Goal: Task Accomplishment & Management: Use online tool/utility

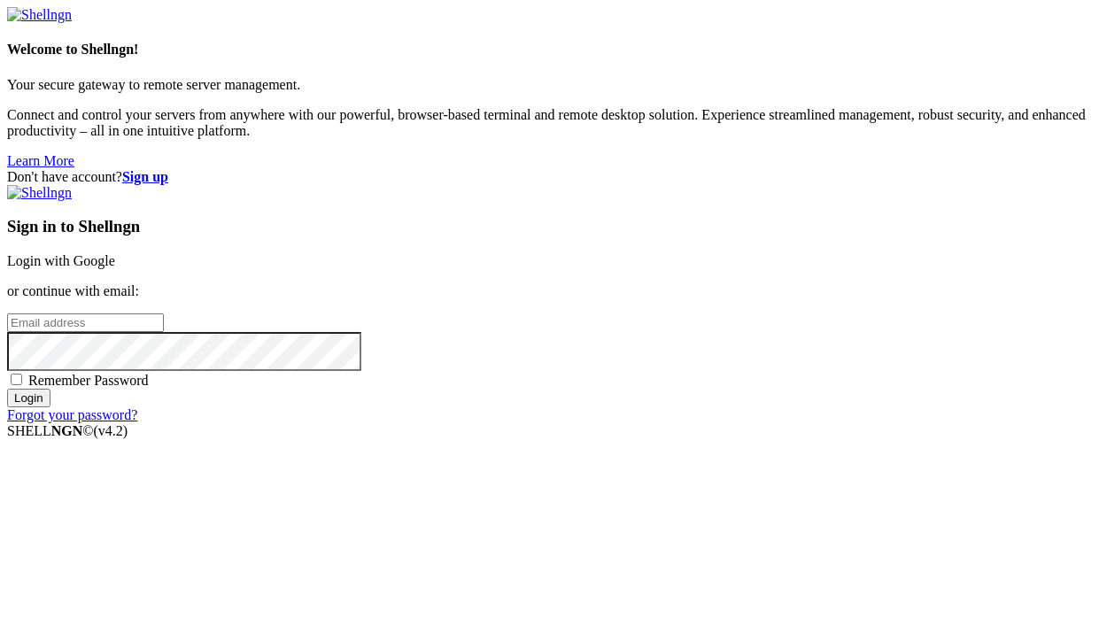
click at [115, 253] on link "Login with Google" at bounding box center [61, 260] width 108 height 15
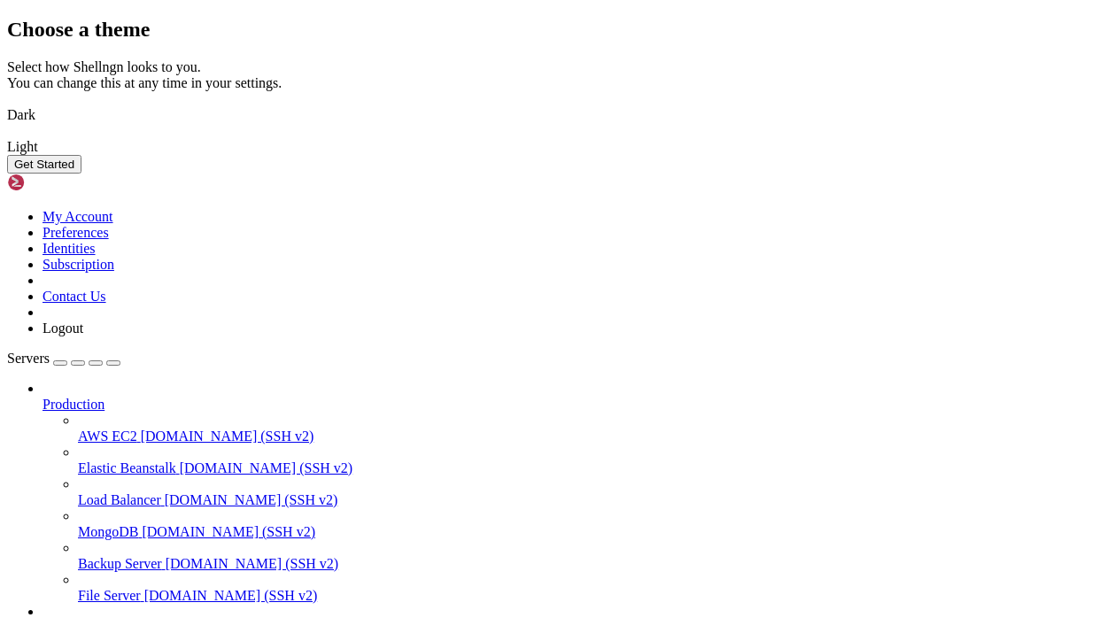
click at [82, 174] on button "Get Started" at bounding box center [44, 164] width 74 height 19
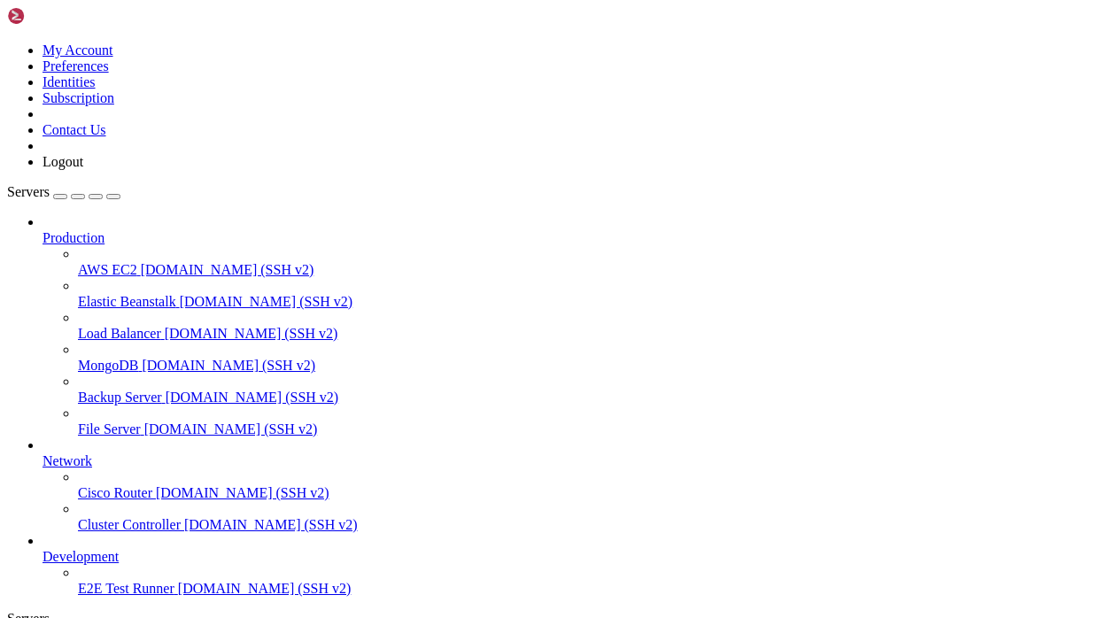
click at [99, 262] on link "AWS EC2 [DOMAIN_NAME] (SSH v2)" at bounding box center [585, 270] width 1014 height 16
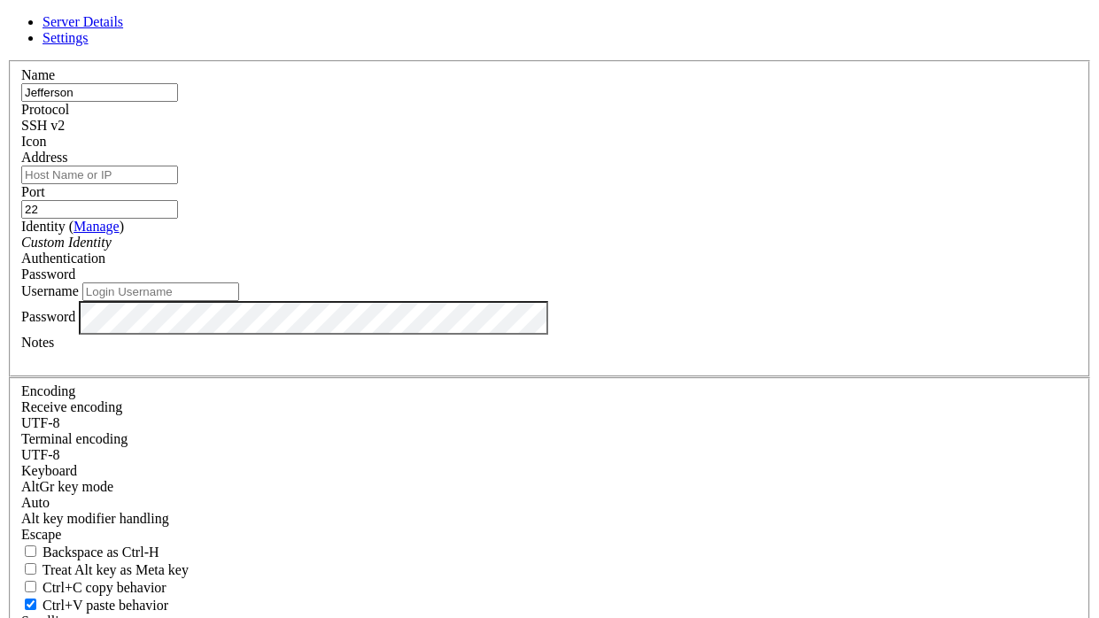
type input "Jefferson"
click at [178, 184] on input "Address" at bounding box center [99, 175] width 157 height 19
type input "[TECHNICAL_ID]"
click at [461, 251] on div "Custom Identity" at bounding box center [549, 243] width 1057 height 16
click at [75, 272] on span "Password" at bounding box center [48, 274] width 54 height 15
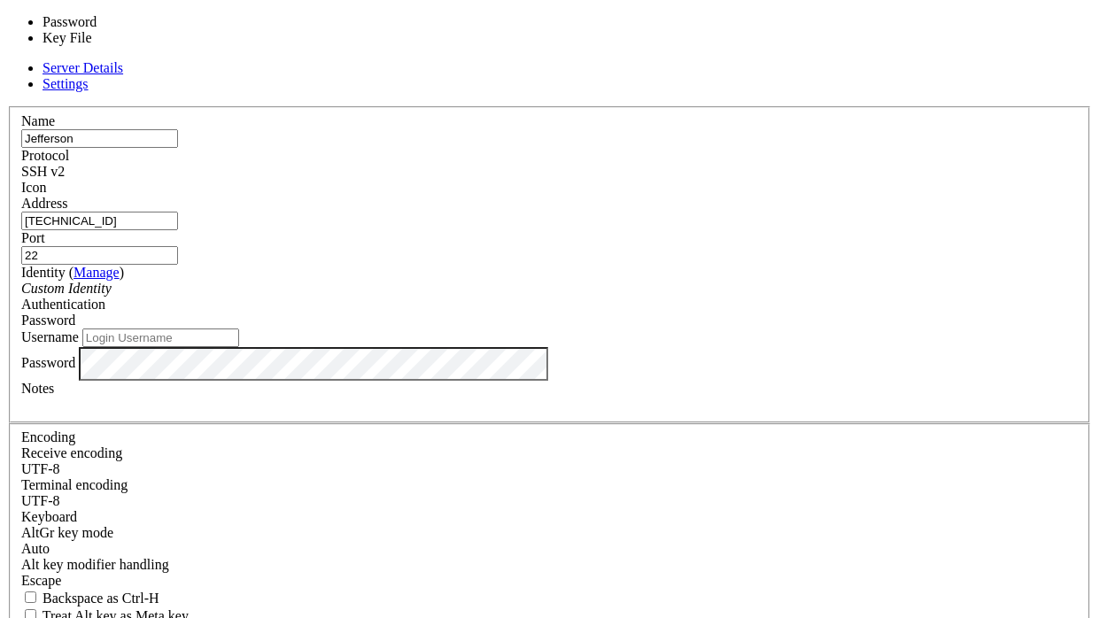
click at [190, 46] on div "Password Key File" at bounding box center [98, 30] width 183 height 32
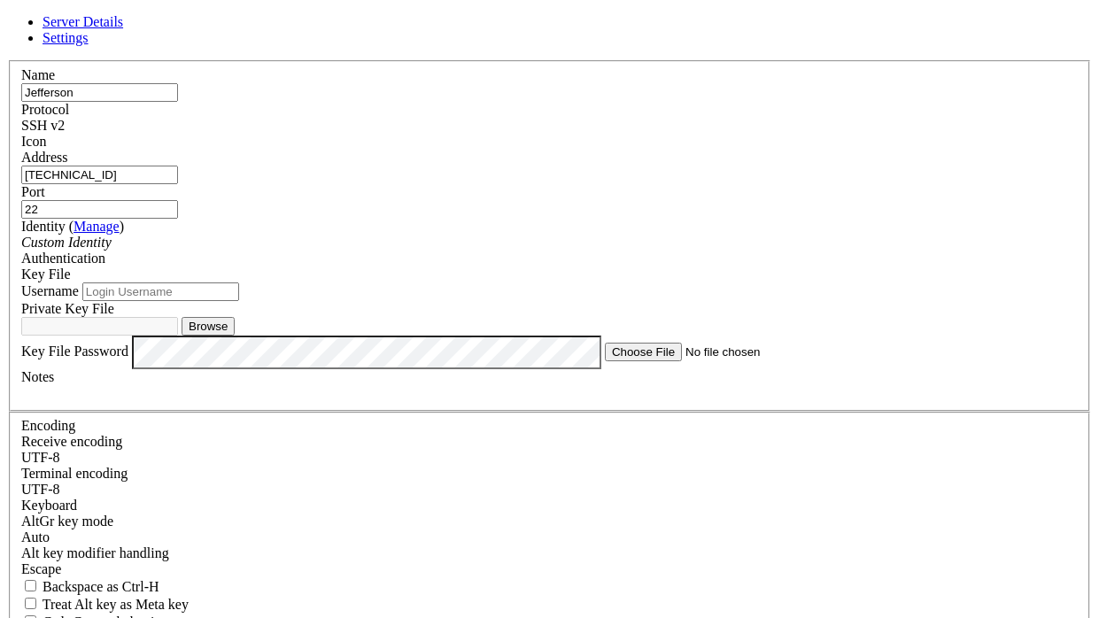
click at [239, 301] on input "Username" at bounding box center [160, 292] width 157 height 19
type input "Jefferson_54"
click at [513, 401] on div at bounding box center [549, 393] width 1057 height 16
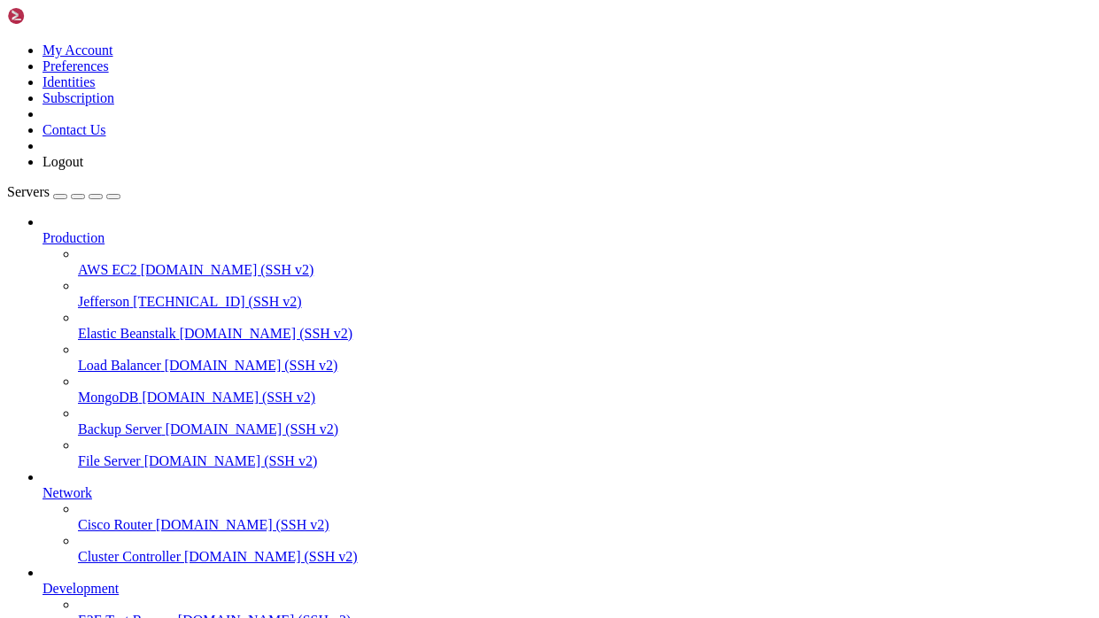
click at [93, 262] on link "AWS EC2 [DOMAIN_NAME] (SSH v2)" at bounding box center [585, 270] width 1014 height 16
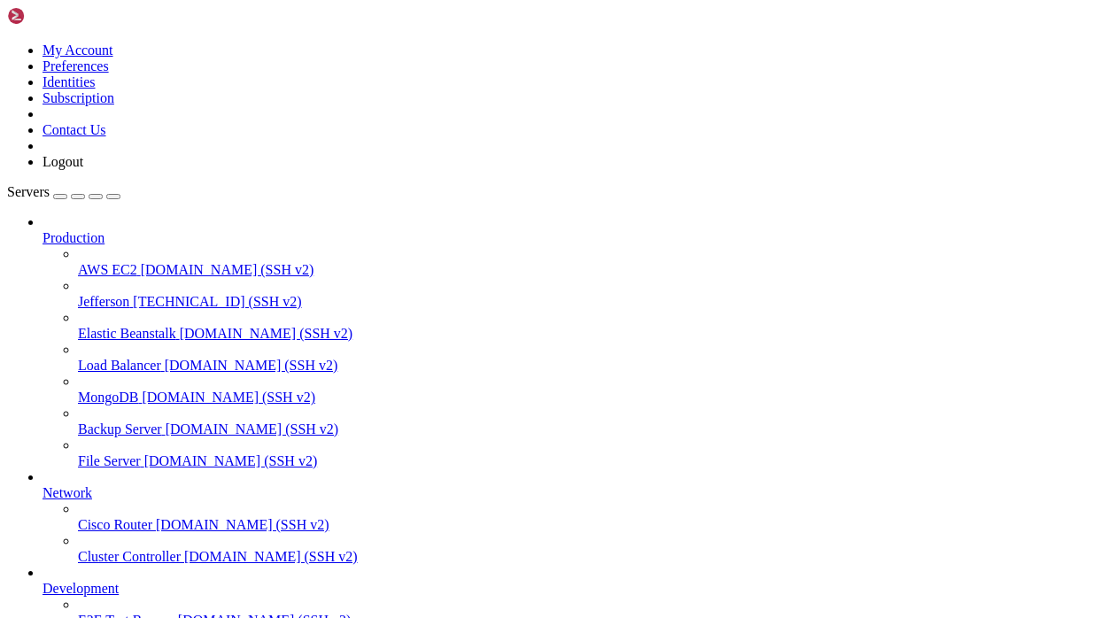
click at [148, 294] on span "[TECHNICAL_ID] (SSH v2)" at bounding box center [217, 301] width 168 height 15
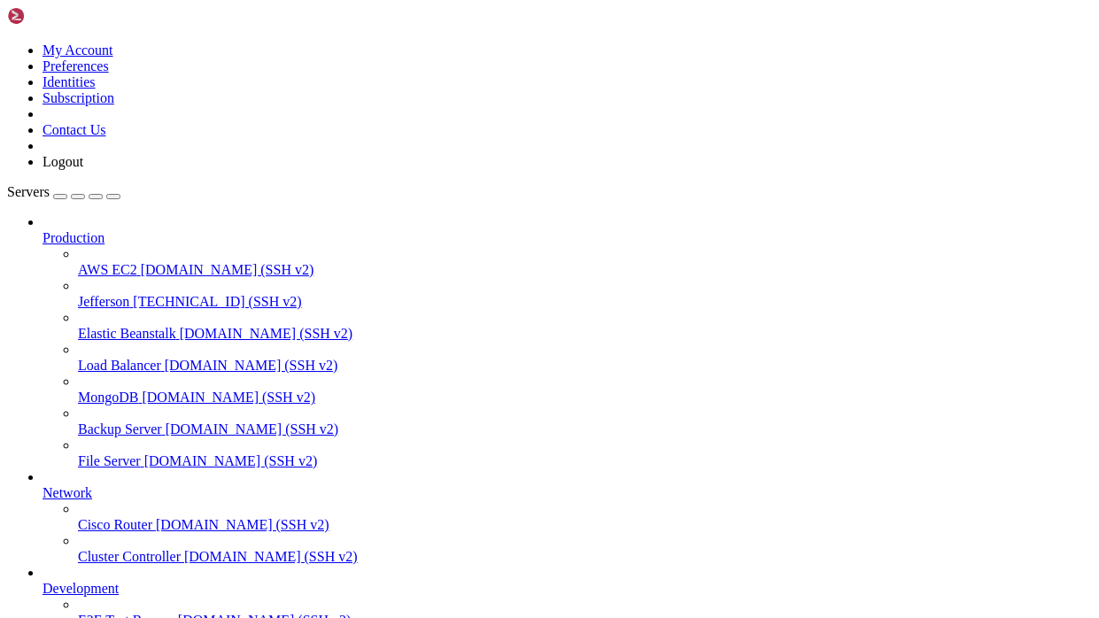
click at [147, 294] on span "[TECHNICAL_ID] (SSH v2)" at bounding box center [217, 301] width 168 height 15
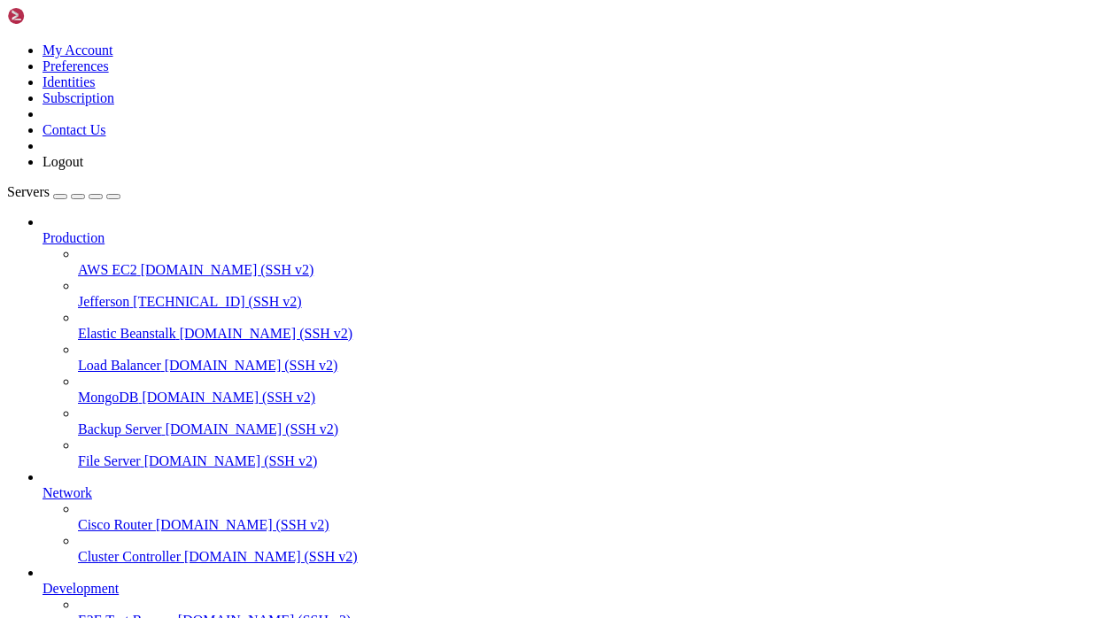
click at [180, 326] on span "[DOMAIN_NAME] (SSH v2)" at bounding box center [267, 333] width 174 height 15
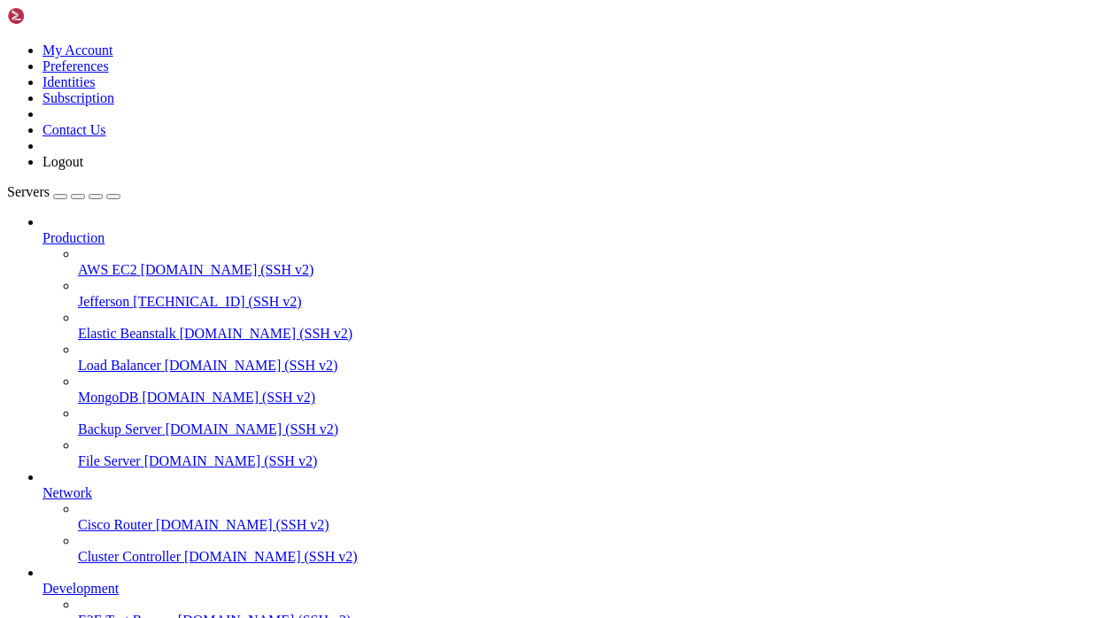
scroll to position [47, 0]
drag, startPoint x: 667, startPoint y: 1334, endPoint x: 19, endPoint y: 1228, distance: 656.3
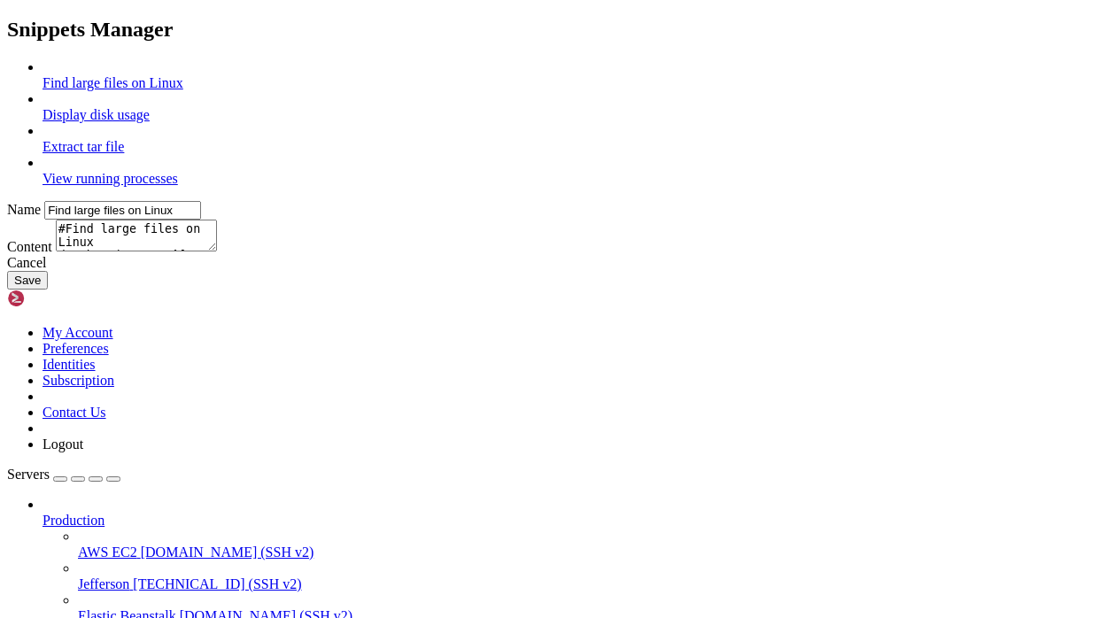
click at [7, 59] on icon at bounding box center [7, 59] width 0 height 0
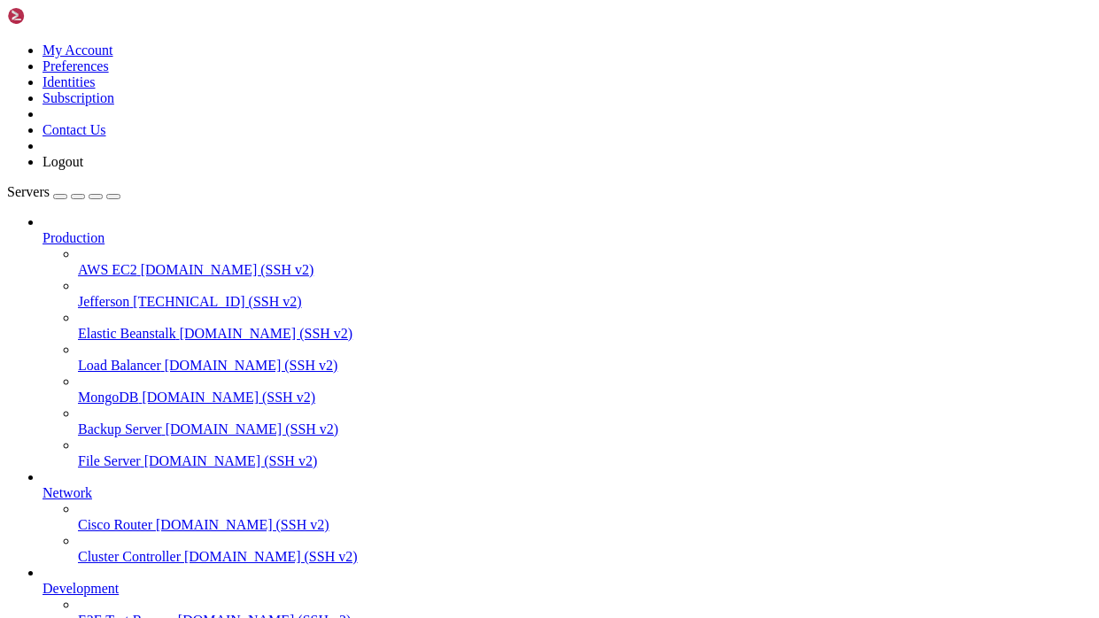
click at [81, 230] on span "Production" at bounding box center [74, 237] width 62 height 15
click at [129, 294] on span "Jefferson" at bounding box center [103, 301] width 51 height 15
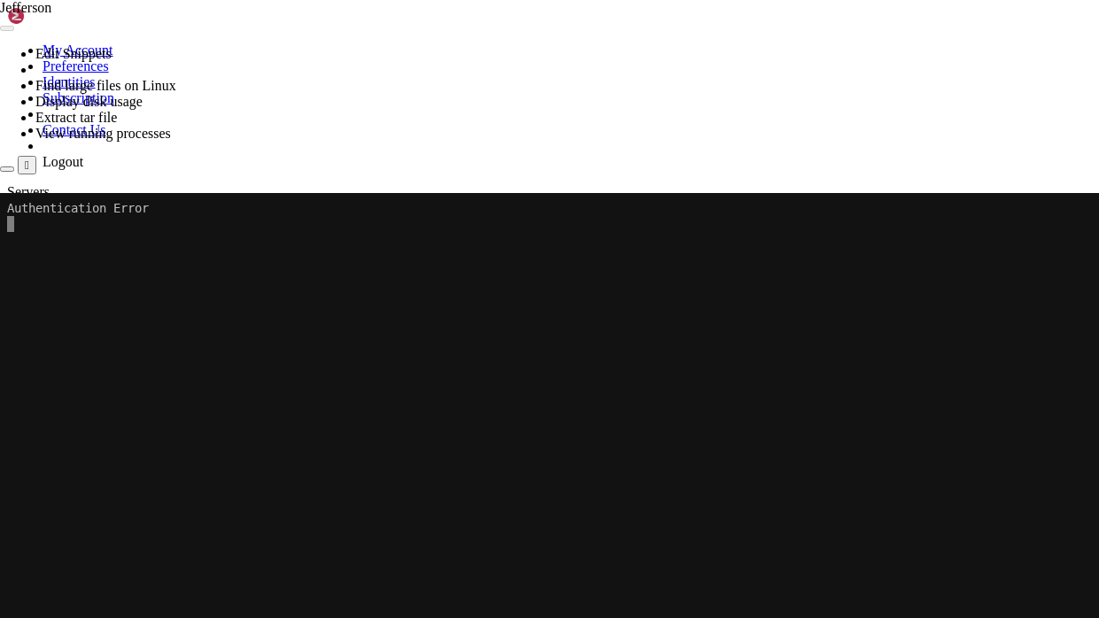
click at [51, 14] on icon at bounding box center [51, 7] width 0 height 15
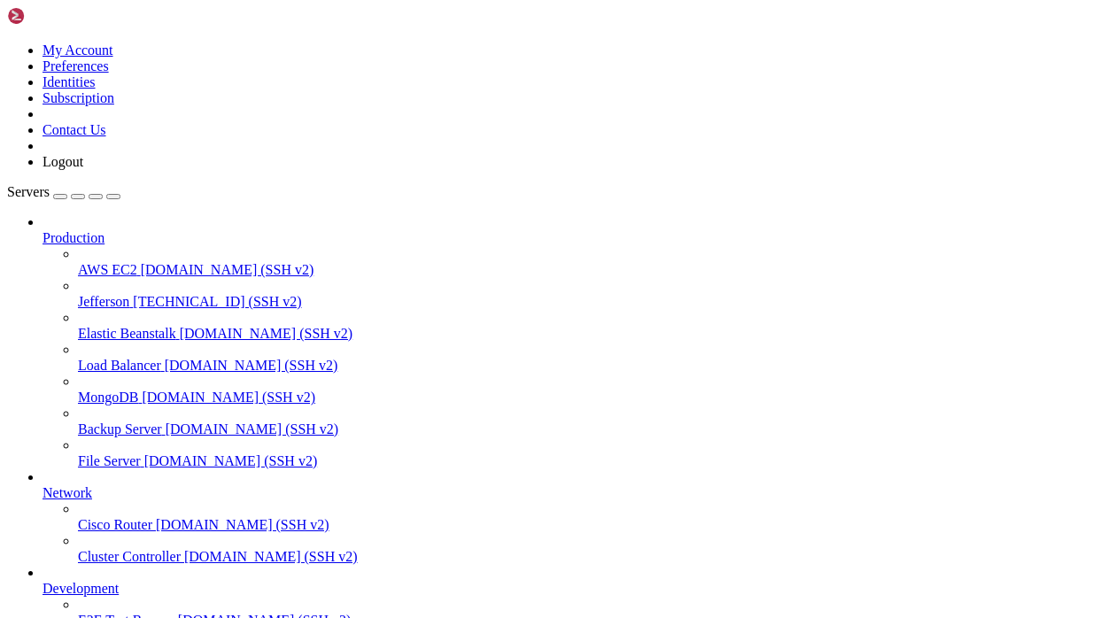
scroll to position [97, 0]
click at [165, 358] on span "[DOMAIN_NAME] (SSH v2)" at bounding box center [252, 365] width 174 height 15
drag, startPoint x: 13, startPoint y: 1228, endPoint x: 260, endPoint y: 1705, distance: 536.5
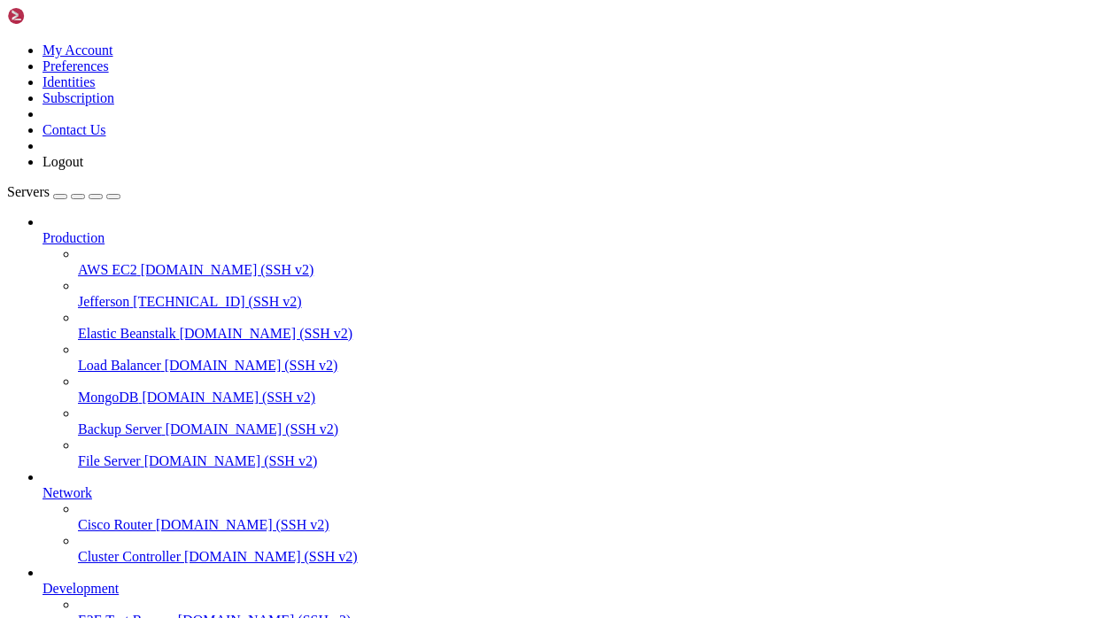
copy div "Welcome to Shellngn! This is a demo session. Shellngn is a web-based SSH client…"
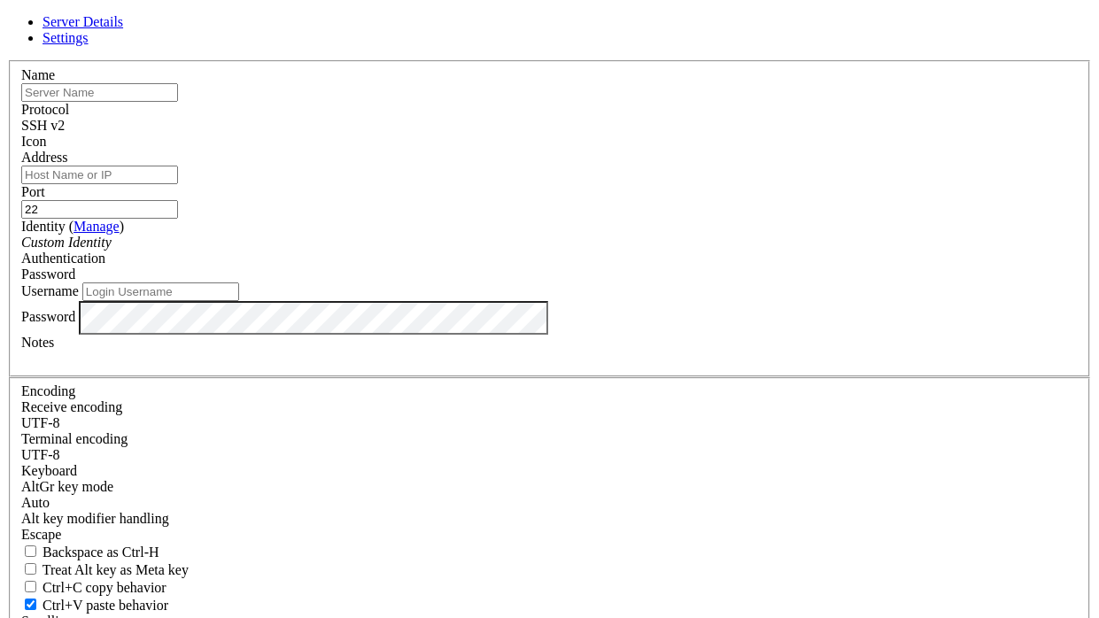
type input "Jefferson_54"
drag, startPoint x: 315, startPoint y: 112, endPoint x: 666, endPoint y: 495, distance: 519.9
click at [666, 377] on fieldset "Name Protocol SSH v2 Icon Address Port 22 ( )" at bounding box center [550, 218] width 1082 height 317
copy form "Name Protocol SSH v2 Icon Address Port Identity ( Manage ) Custom Identity Auth…"
click at [257, 493] on div "Server Details Settings Name Protocol SSH v2 Icon" at bounding box center [549, 380] width 1085 height 732
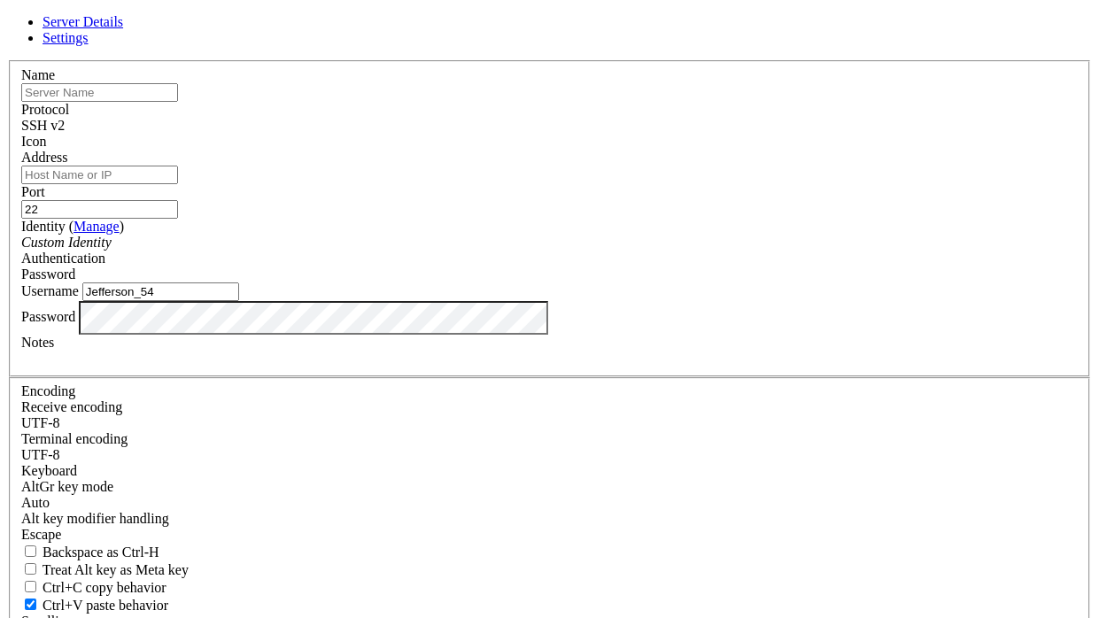
click at [178, 184] on input "Address" at bounding box center [99, 175] width 157 height 19
type input "[TECHNICAL_ID]"
click at [178, 102] on input "text" at bounding box center [99, 92] width 157 height 19
paste input "MonServeurPerso"
type input "MonServeurPerso"
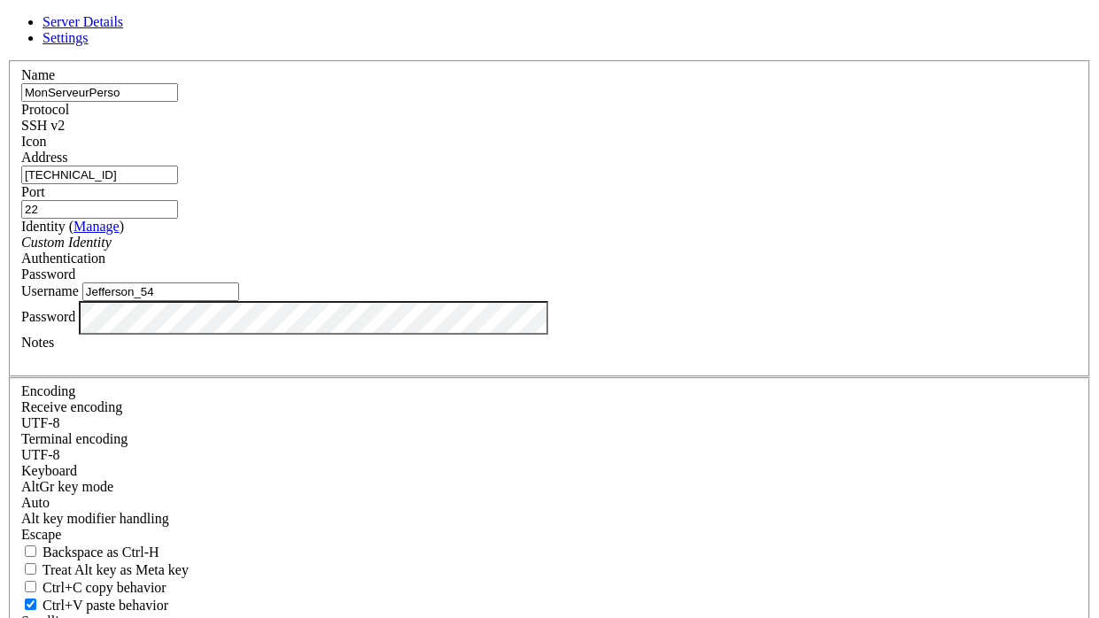
click at [178, 212] on input "22" at bounding box center [99, 209] width 157 height 19
click at [239, 301] on input "Jefferson_54" at bounding box center [160, 292] width 157 height 19
type input "root"
click at [350, 367] on div at bounding box center [549, 359] width 1057 height 16
click at [768, 150] on div at bounding box center [549, 150] width 1057 height 0
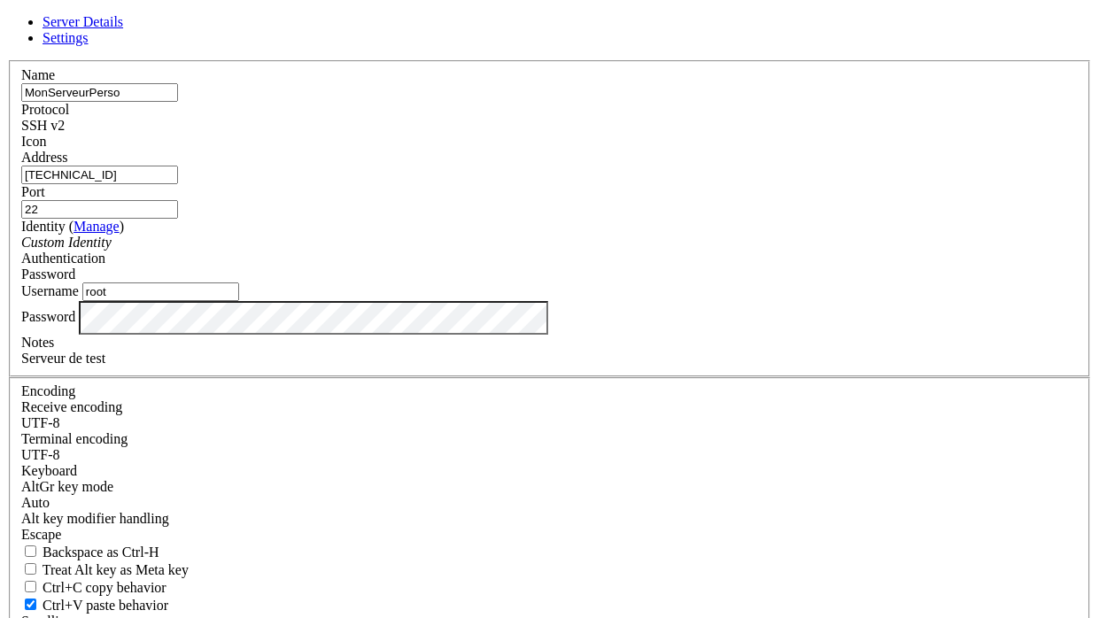
click at [21, 150] on span at bounding box center [21, 150] width 0 height 0
click at [657, 134] on div "SSH v2" at bounding box center [549, 126] width 1057 height 16
click at [762, 150] on div at bounding box center [549, 150] width 1057 height 0
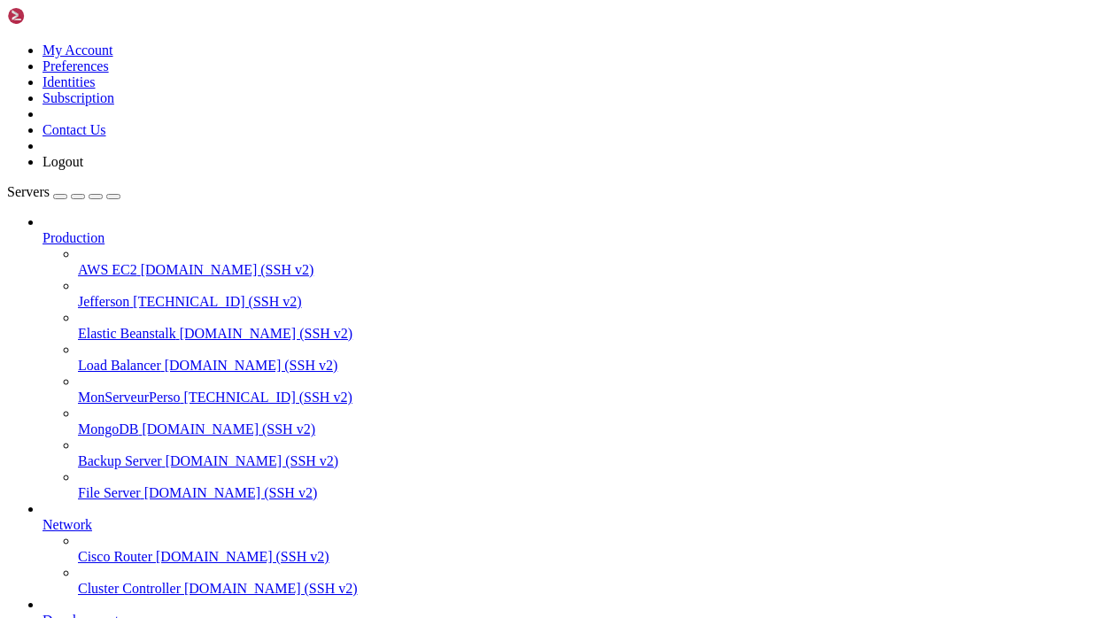
click at [184, 390] on span "[TECHNICAL_ID] (SSH v2)" at bounding box center [268, 397] width 168 height 15
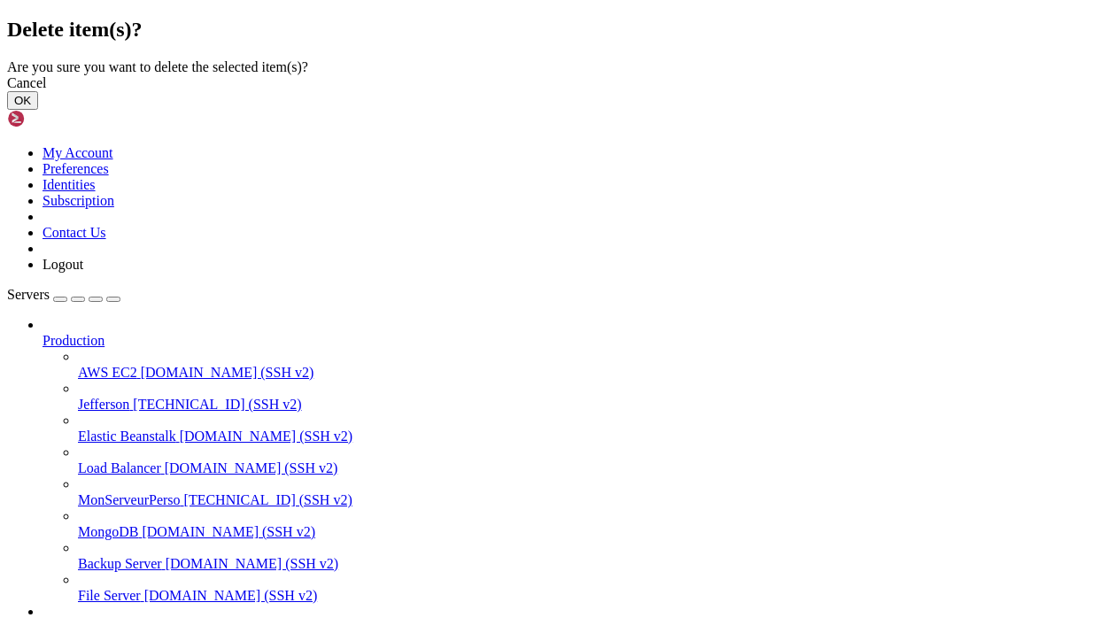
click at [38, 110] on button "OK" at bounding box center [22, 100] width 31 height 19
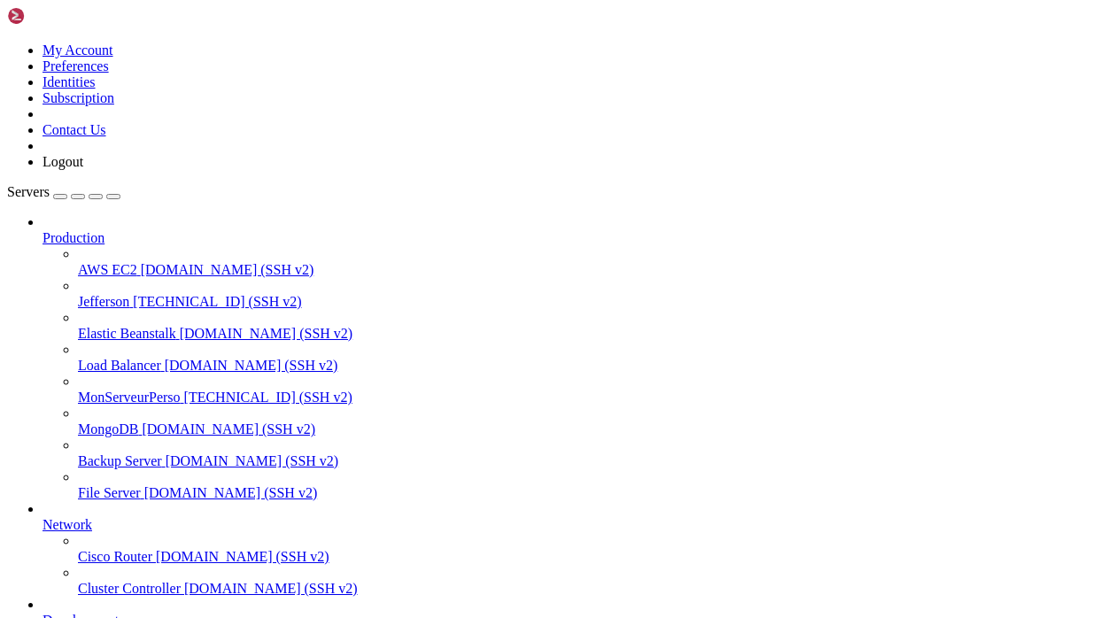
scroll to position [97, 0]
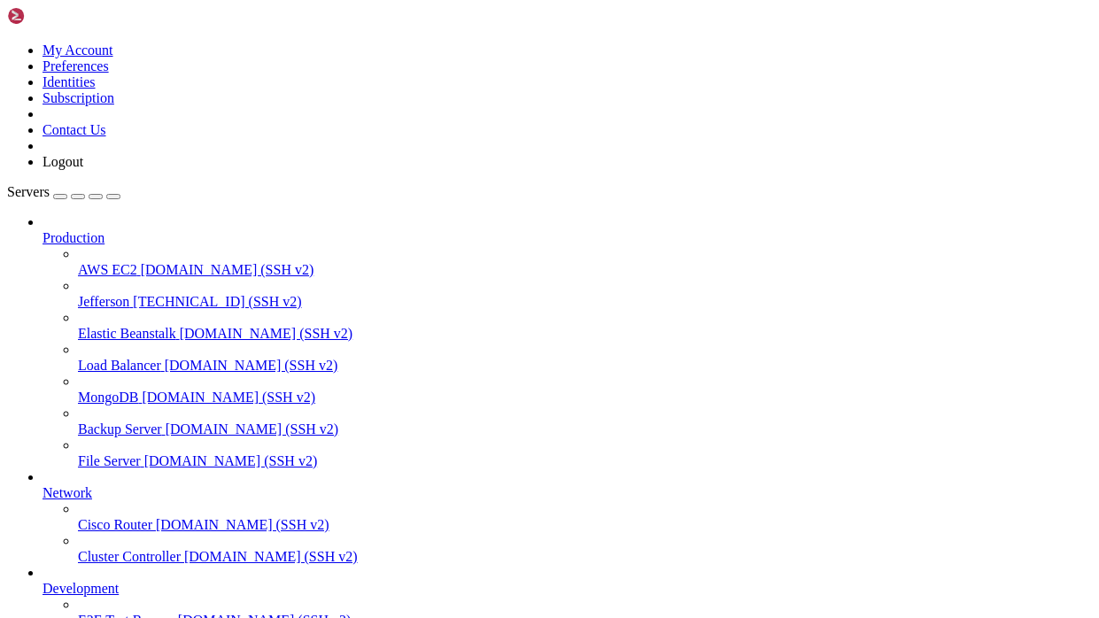
click at [113, 326] on link "Elastic Beanstalk [DOMAIN_NAME] (SSH v2)" at bounding box center [585, 334] width 1014 height 16
click at [133, 294] on span "[TECHNICAL_ID] (SSH v2)" at bounding box center [217, 301] width 168 height 15
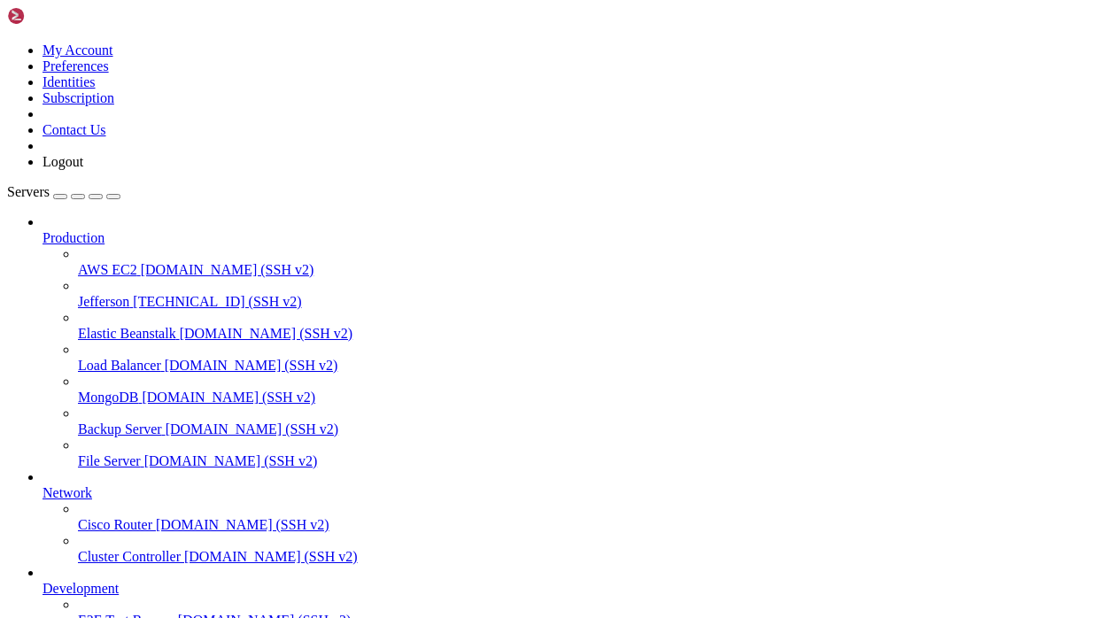
click at [60, 197] on div "button" at bounding box center [60, 197] width 0 height 0
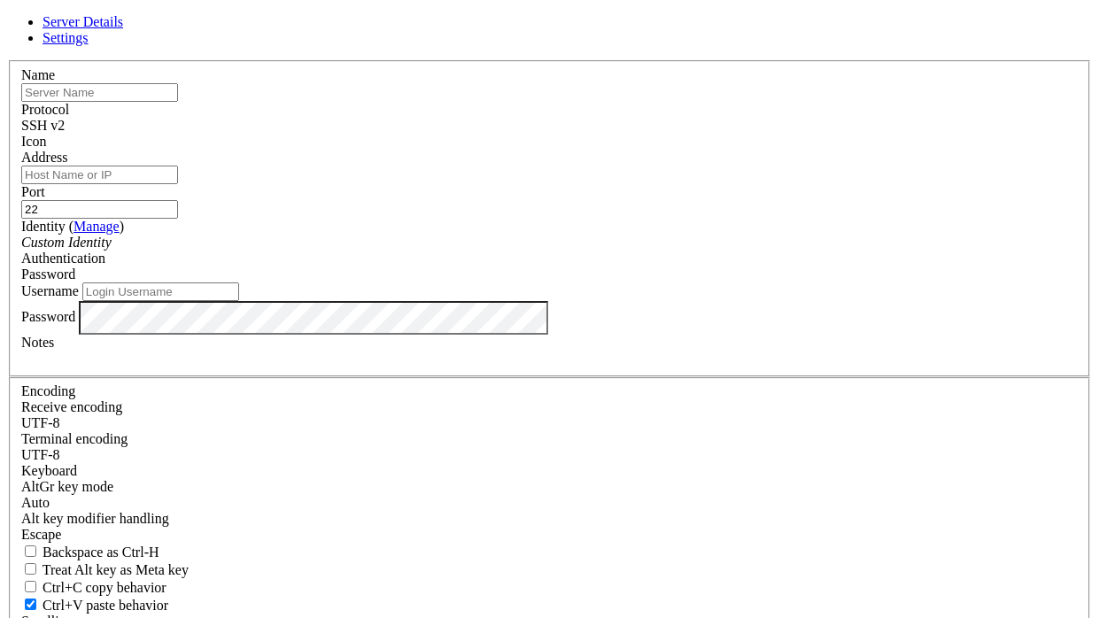
type input "Jefferson_54"
click at [178, 102] on input "text" at bounding box center [99, 92] width 157 height 19
type input "Jefferson"
click at [239, 301] on input "Jefferson_54" at bounding box center [160, 292] width 157 height 19
click at [675, 134] on div "SSH v2" at bounding box center [549, 126] width 1057 height 16
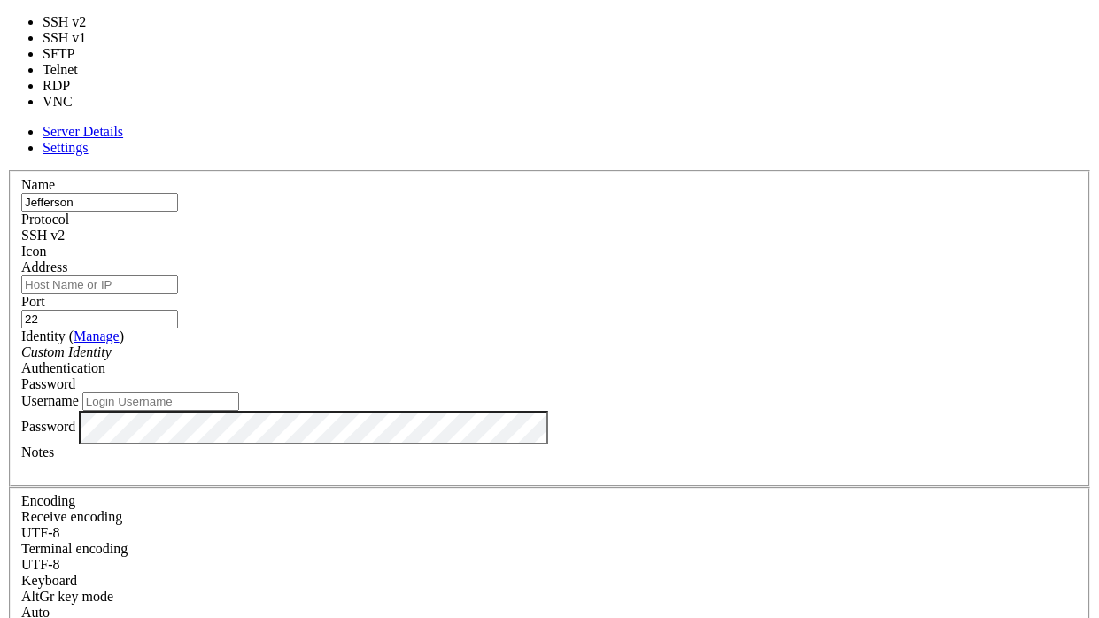
click at [21, 260] on span at bounding box center [21, 260] width 0 height 0
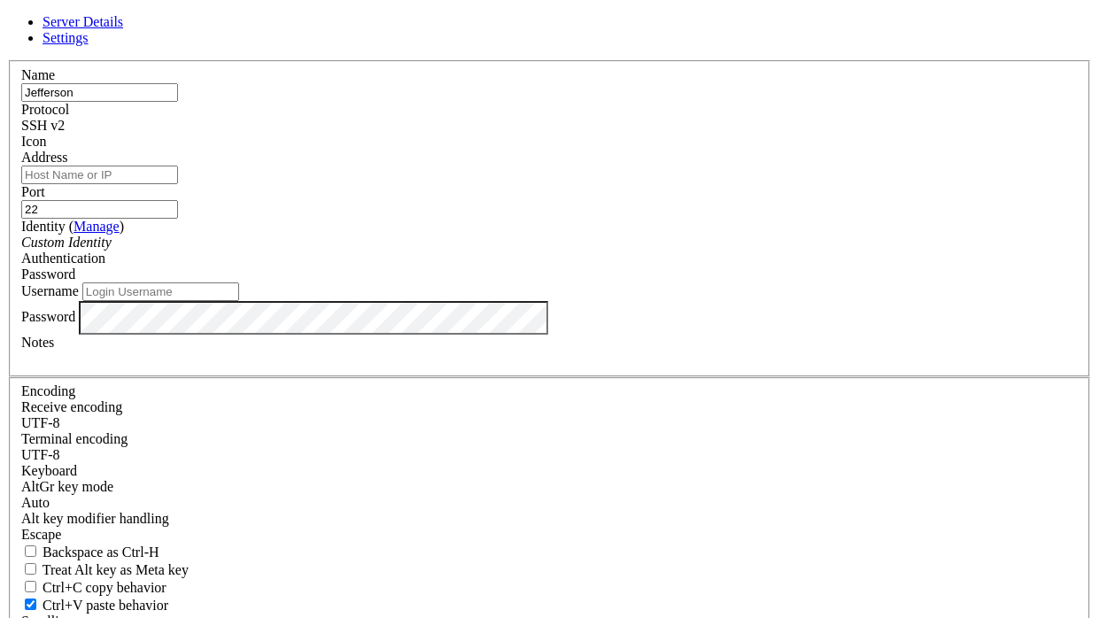
click at [75, 276] on span "Password" at bounding box center [48, 274] width 54 height 15
click at [178, 184] on input "Address" at bounding box center [99, 175] width 157 height 19
drag, startPoint x: 323, startPoint y: 212, endPoint x: 394, endPoint y: 211, distance: 70.9
click at [178, 184] on input "Address" at bounding box center [99, 175] width 157 height 19
paste input "[TECHNICAL_ID]"
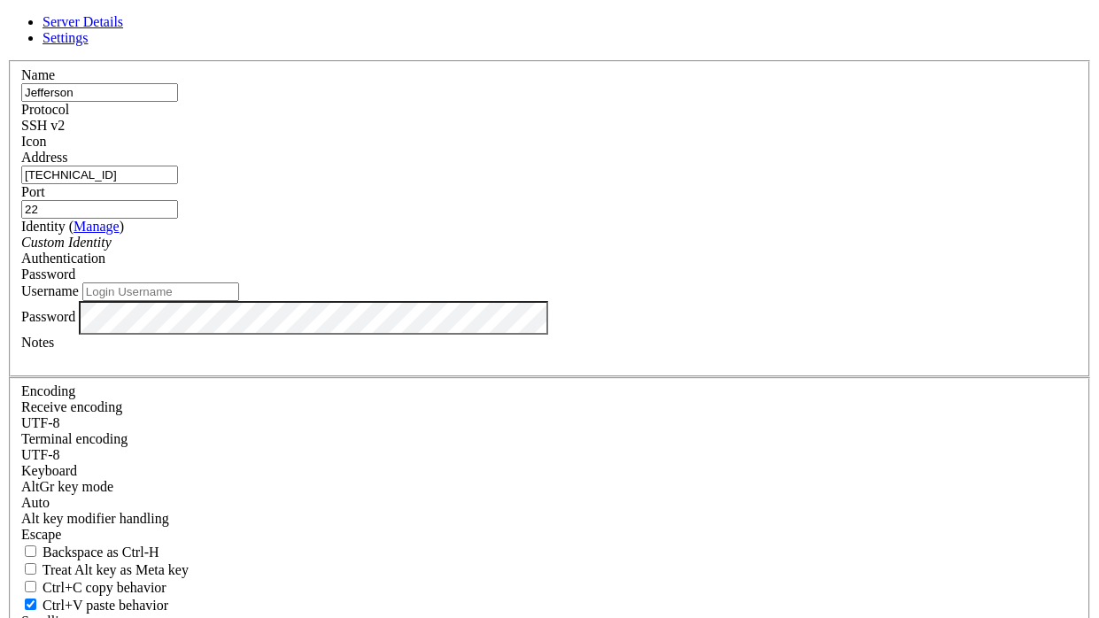
type input "[TECHNICAL_ID]"
click at [239, 301] on input "Username" at bounding box center [160, 292] width 157 height 19
type input "root"
click at [501, 367] on div at bounding box center [549, 359] width 1057 height 16
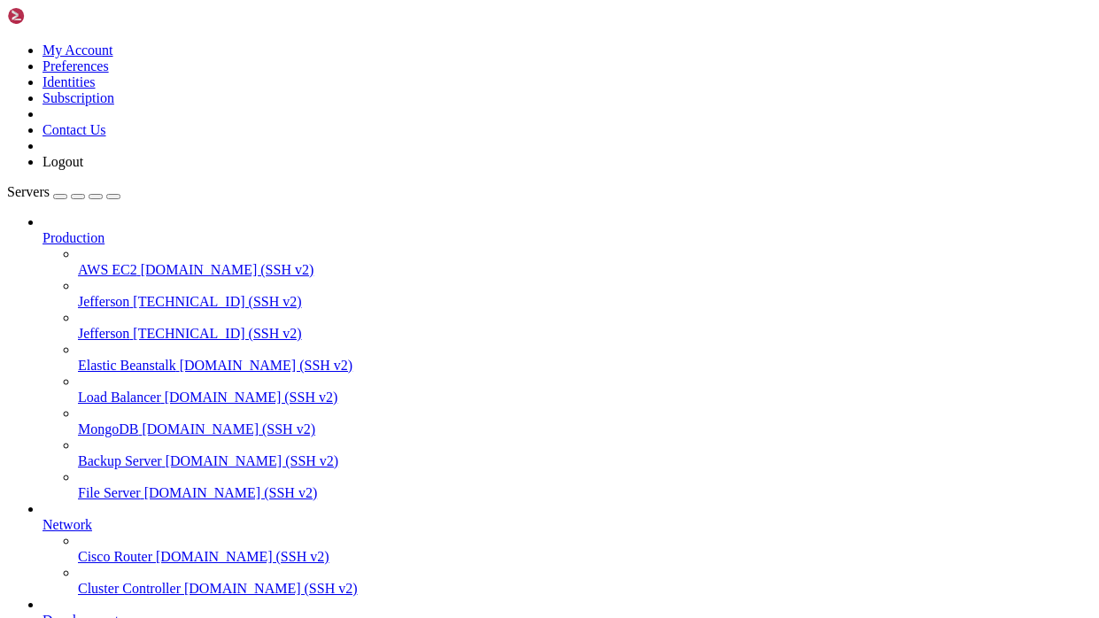
scroll to position [140, 0]
click at [122, 326] on span "Jefferson" at bounding box center [103, 333] width 51 height 15
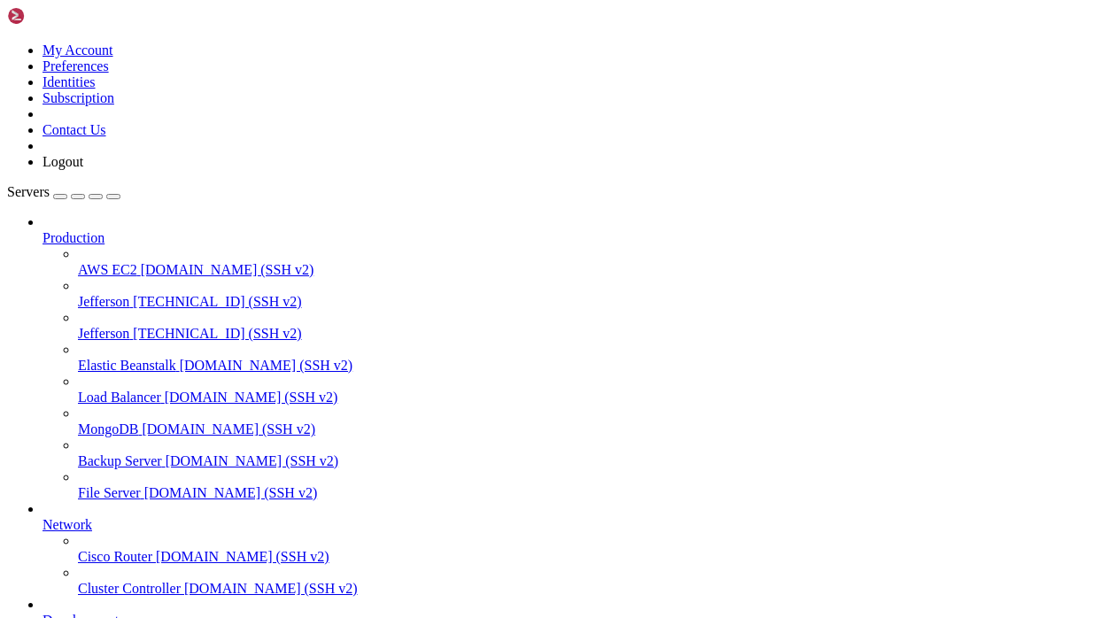
click at [7, 43] on icon at bounding box center [7, 43] width 0 height 0
click at [156, 549] on span "[DOMAIN_NAME] (SSH v2)" at bounding box center [243, 556] width 174 height 15
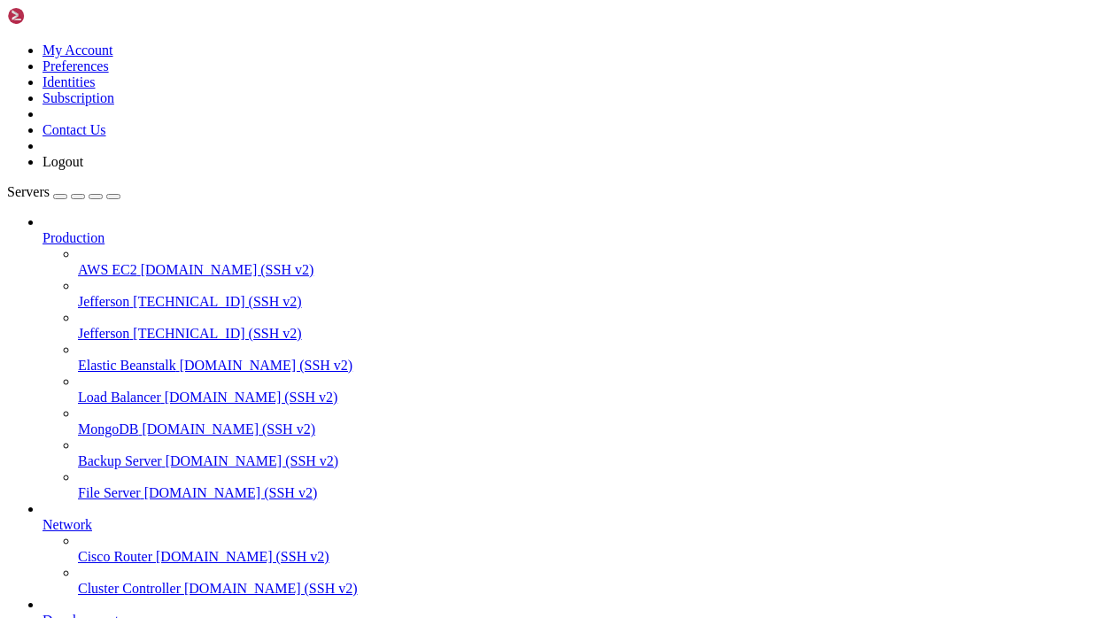
click at [156, 549] on span "[DOMAIN_NAME] (SSH v2)" at bounding box center [243, 556] width 174 height 15
click at [180, 358] on span "[DOMAIN_NAME] (SSH v2)" at bounding box center [267, 365] width 174 height 15
drag, startPoint x: 13, startPoint y: 2078, endPoint x: 396, endPoint y: 2376, distance: 484.9
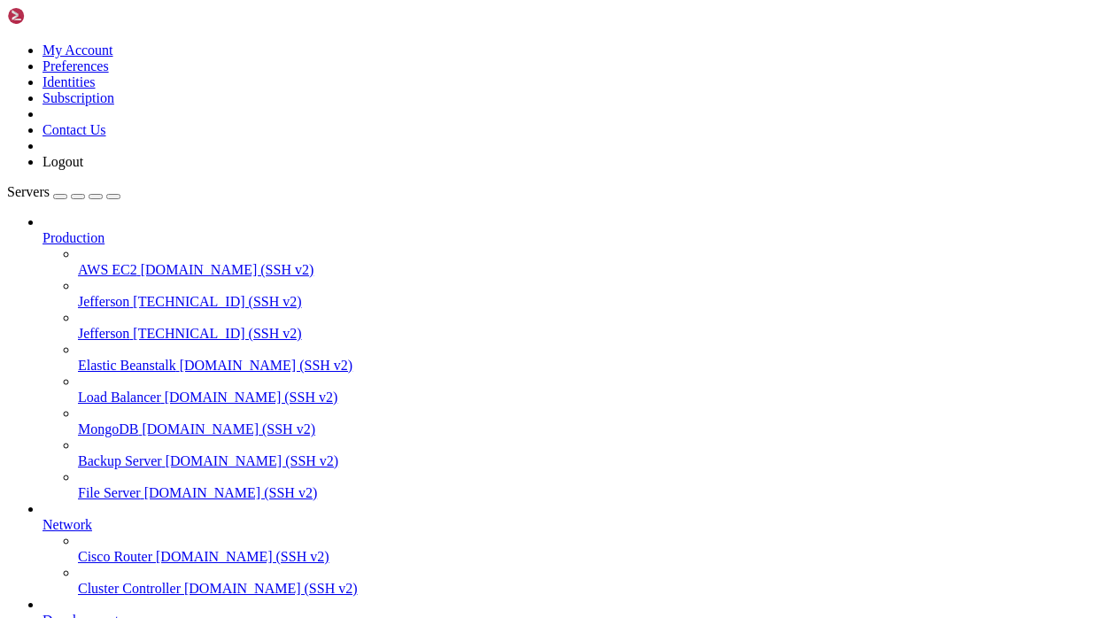
drag, startPoint x: 12, startPoint y: 2080, endPoint x: 439, endPoint y: 2479, distance: 584.9
copy div "Welcome to Shellngn! This is a demo session. Shellngn is a web-based SSH client…"
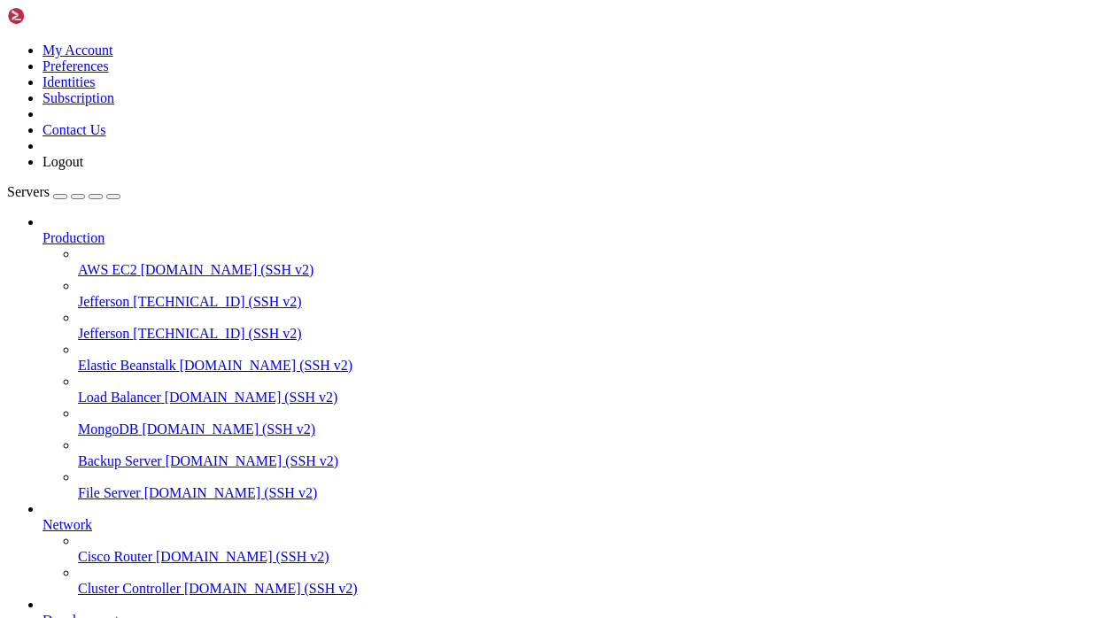
drag, startPoint x: 16, startPoint y: 2081, endPoint x: 528, endPoint y: 2473, distance: 644.7
copy div "Welcome to Shellngn! This is a demo session. Shellngn is a web-based SSH client…"
click at [60, 197] on div "button" at bounding box center [60, 197] width 0 height 0
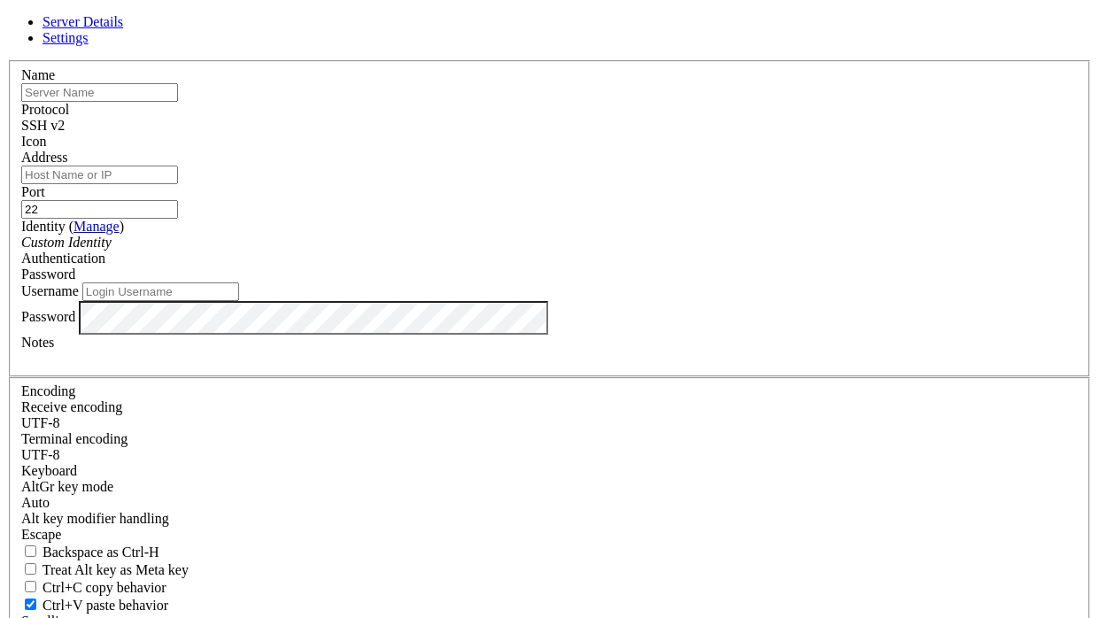
type input "Jefferson_54"
click at [178, 184] on input "Address" at bounding box center [99, 175] width 157 height 19
paste input "Welcome to Shellngn! This is a demo session. Shellngn is a web-based SSH client…"
type input "Welcome to Shellngn! This is a demo session. Shellngn is a web-based SSH client…"
paste input "[TECHNICAL_ID]"
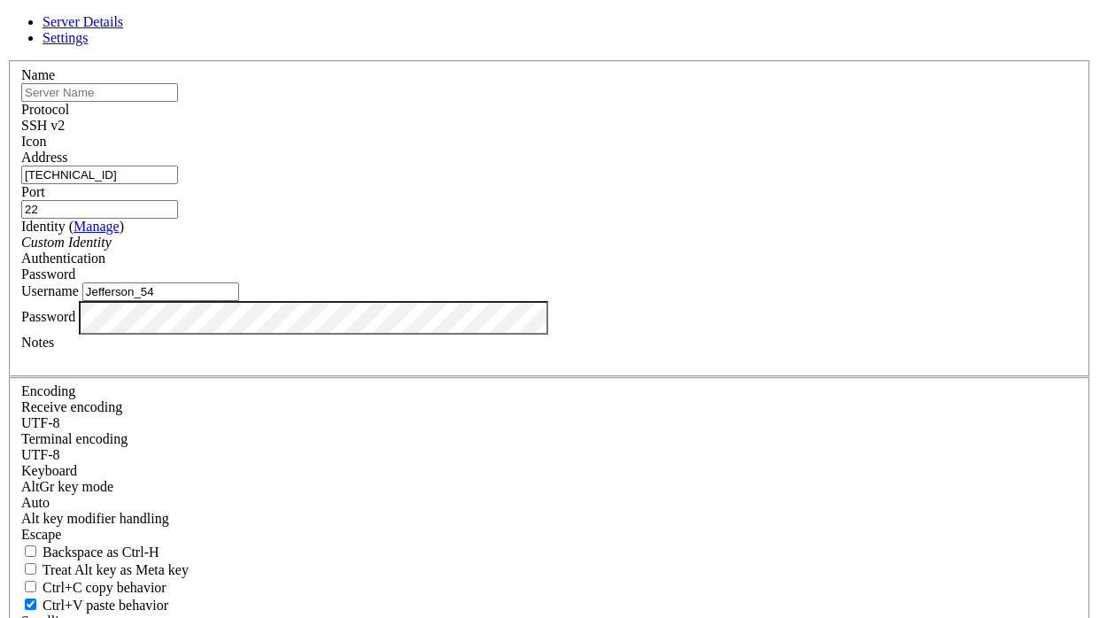
type input "[TECHNICAL_ID]"
click at [178, 102] on input "text" at bounding box center [99, 92] width 157 height 19
type input "Jefferson"
click at [752, 150] on div at bounding box center [549, 150] width 1057 height 0
click at [483, 251] on div "Custom Identity" at bounding box center [549, 243] width 1057 height 16
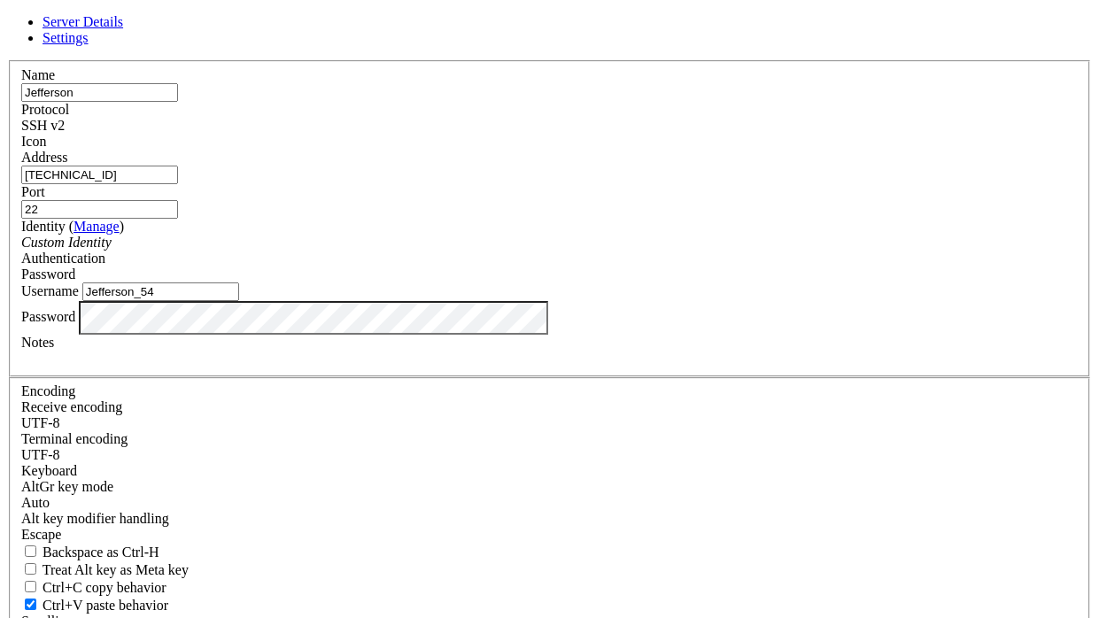
click at [75, 279] on span "Password" at bounding box center [48, 274] width 54 height 15
click at [239, 301] on input "Jefferson_54" at bounding box center [160, 292] width 157 height 19
type input "Mon server"
click at [517, 367] on div at bounding box center [549, 359] width 1057 height 16
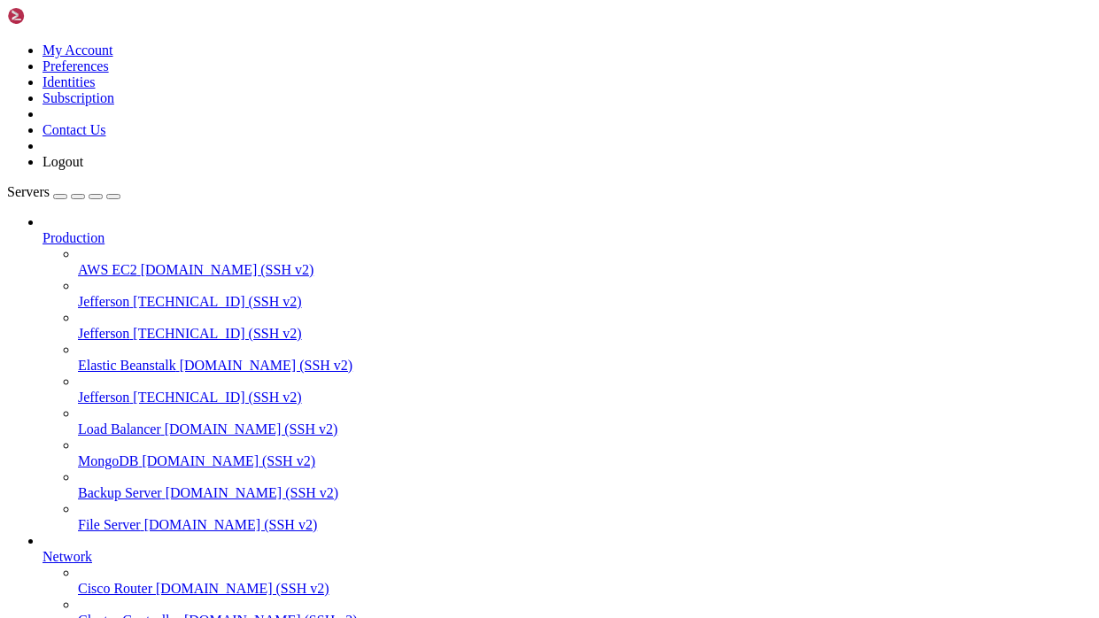
scroll to position [187, 0]
click at [163, 390] on span "[TECHNICAL_ID] (SSH v2)" at bounding box center [217, 397] width 168 height 15
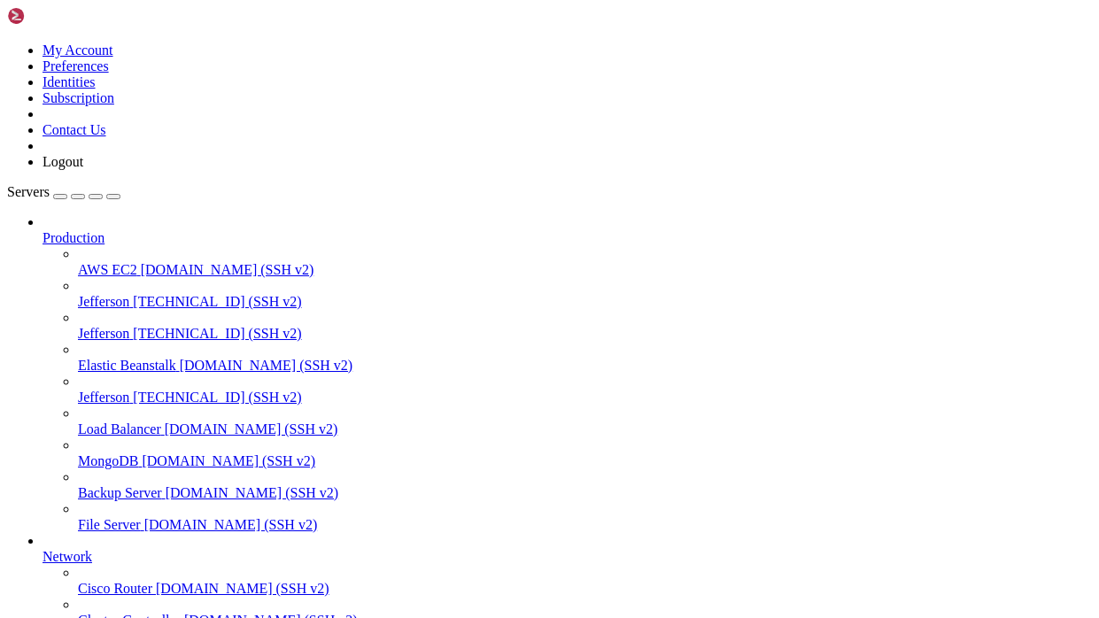
scroll to position [190, 0]
click at [129, 390] on span "Jefferson" at bounding box center [103, 397] width 51 height 15
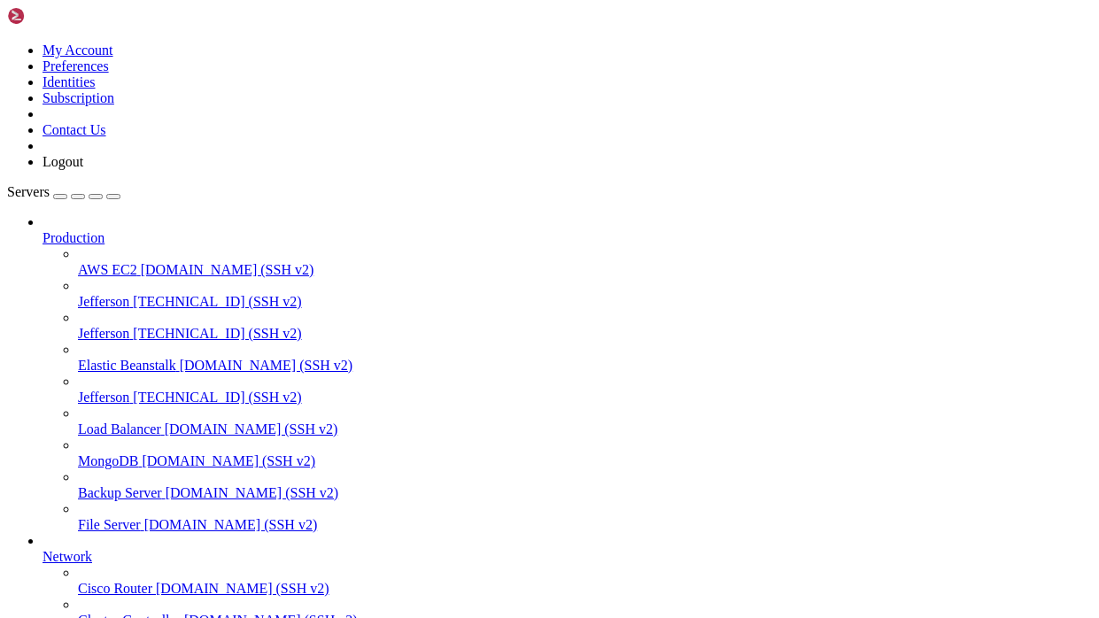
click at [78, 197] on div "button" at bounding box center [78, 197] width 0 height 0
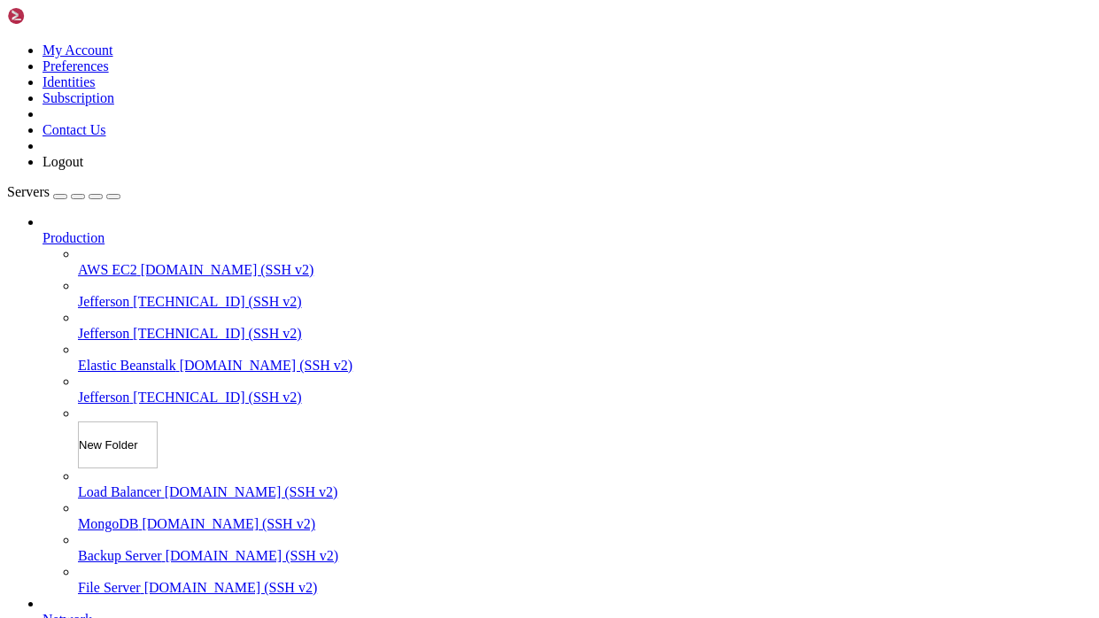
scroll to position [237, 0]
click at [150, 184] on div "Servers Production AWS EC2 [DOMAIN_NAME] (SSH v2) [GEOGRAPHIC_DATA] [TECHNICAL_…" at bounding box center [549, 469] width 1085 height 571
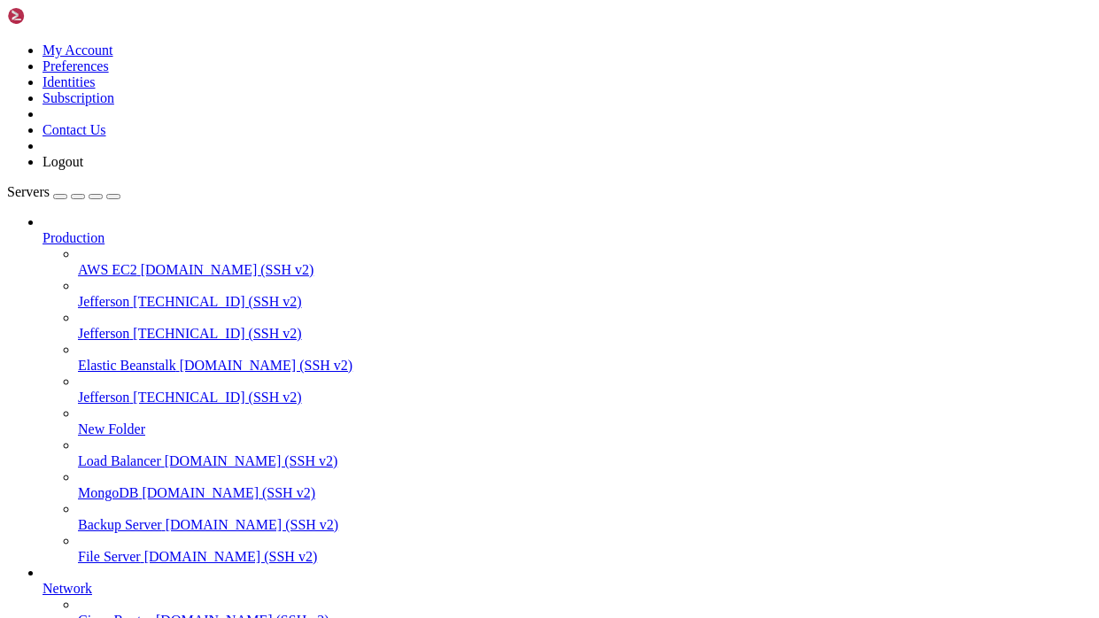
click at [142, 486] on span "[DOMAIN_NAME] (SSH v2)" at bounding box center [229, 493] width 174 height 15
click at [129, 390] on link "Jefferson [TECHNICAL_ID] (SSH v2)" at bounding box center [585, 398] width 1014 height 16
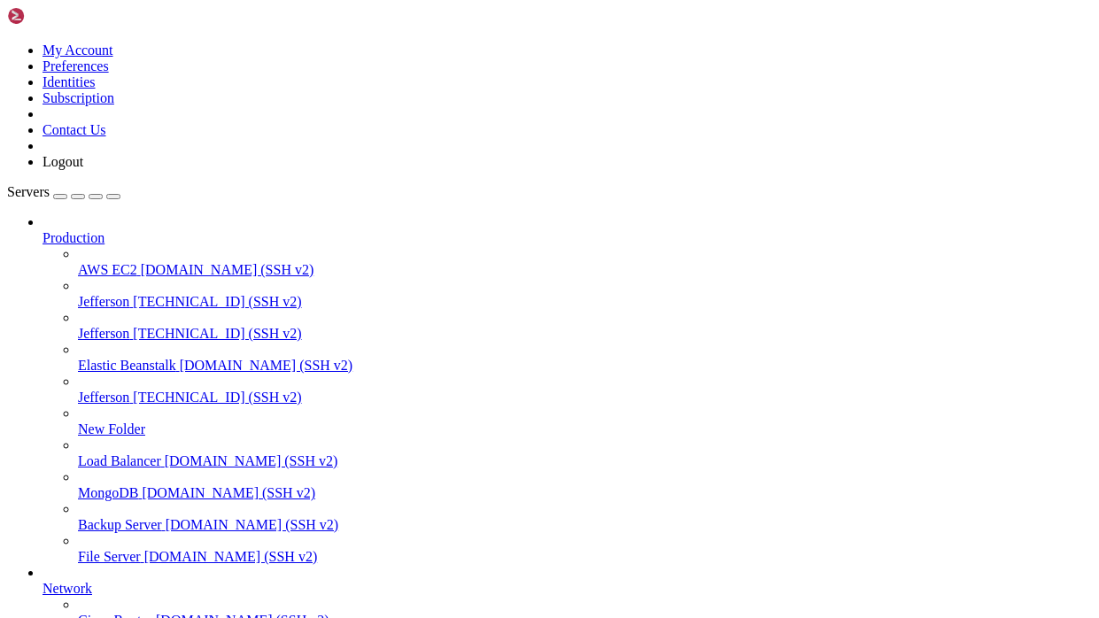
click at [67, 194] on button "button" at bounding box center [60, 196] width 14 height 5
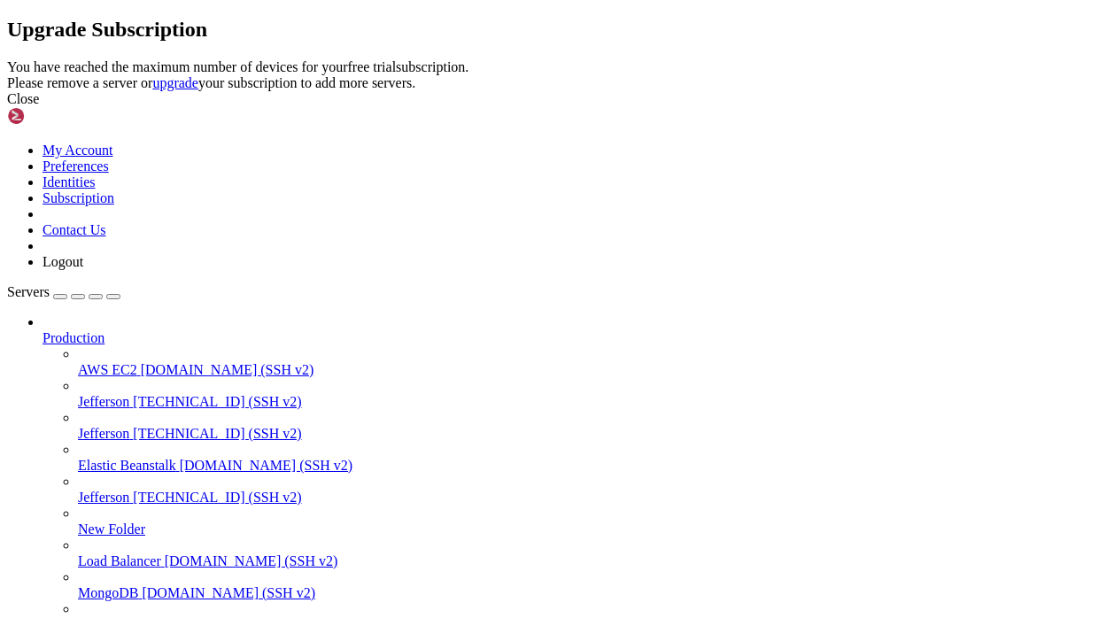
click at [772, 107] on div "Close" at bounding box center [549, 99] width 1085 height 16
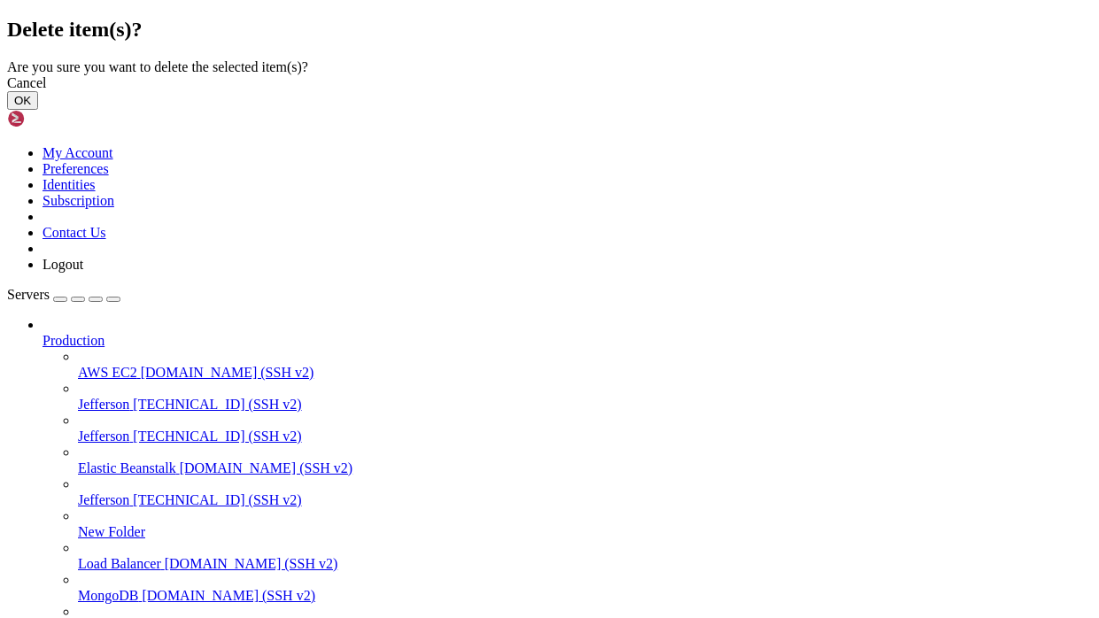
click at [38, 110] on button "OK" at bounding box center [22, 100] width 31 height 19
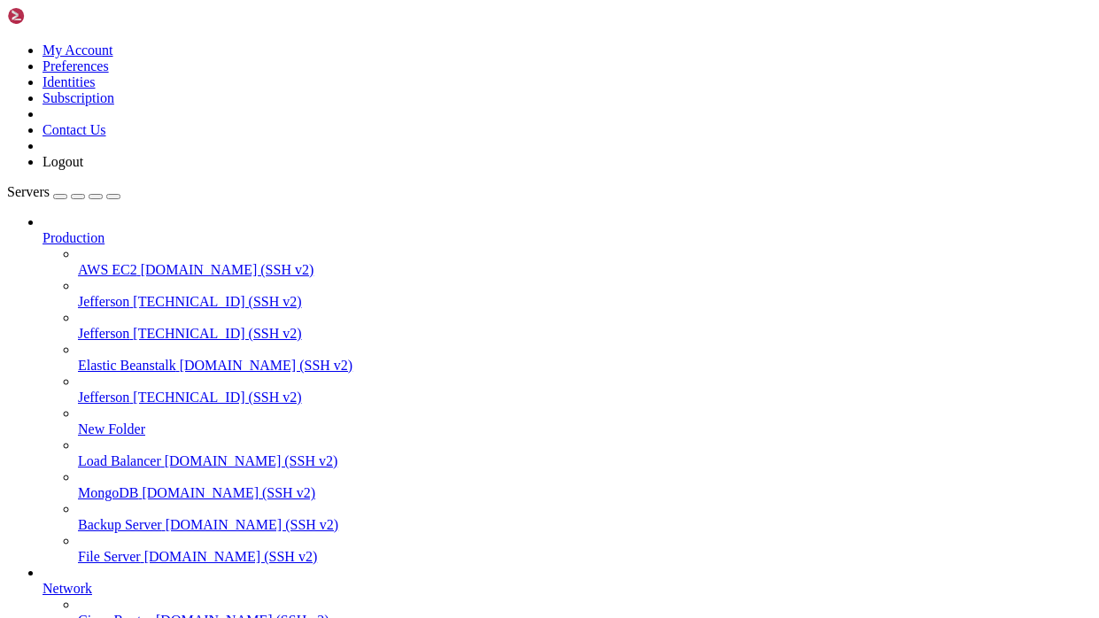
scroll to position [187, 0]
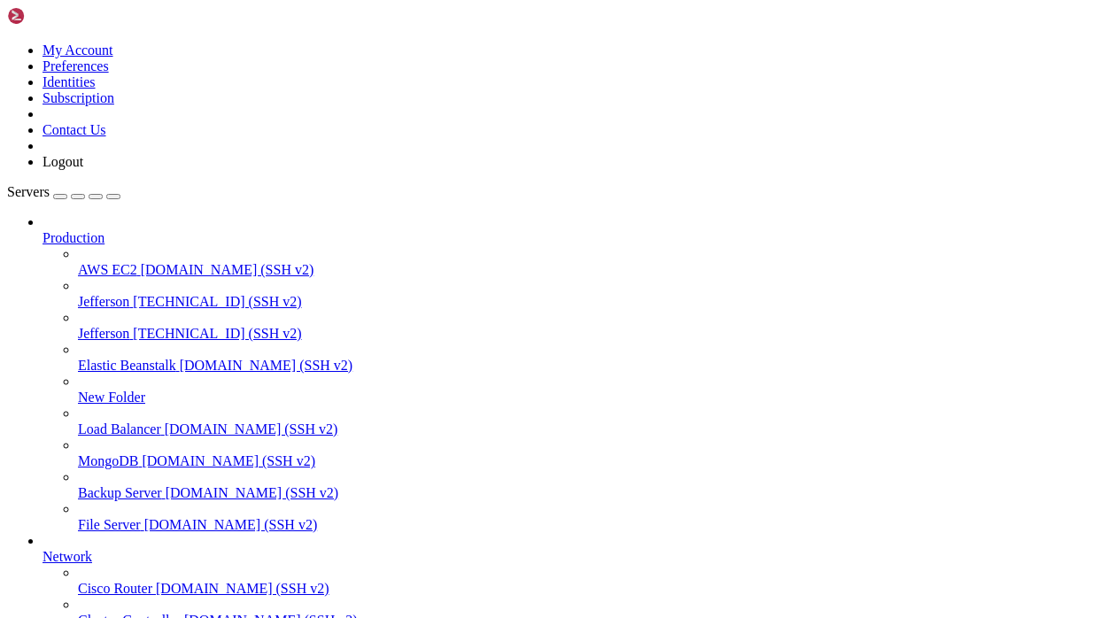
click at [60, 197] on div "button" at bounding box center [60, 197] width 0 height 0
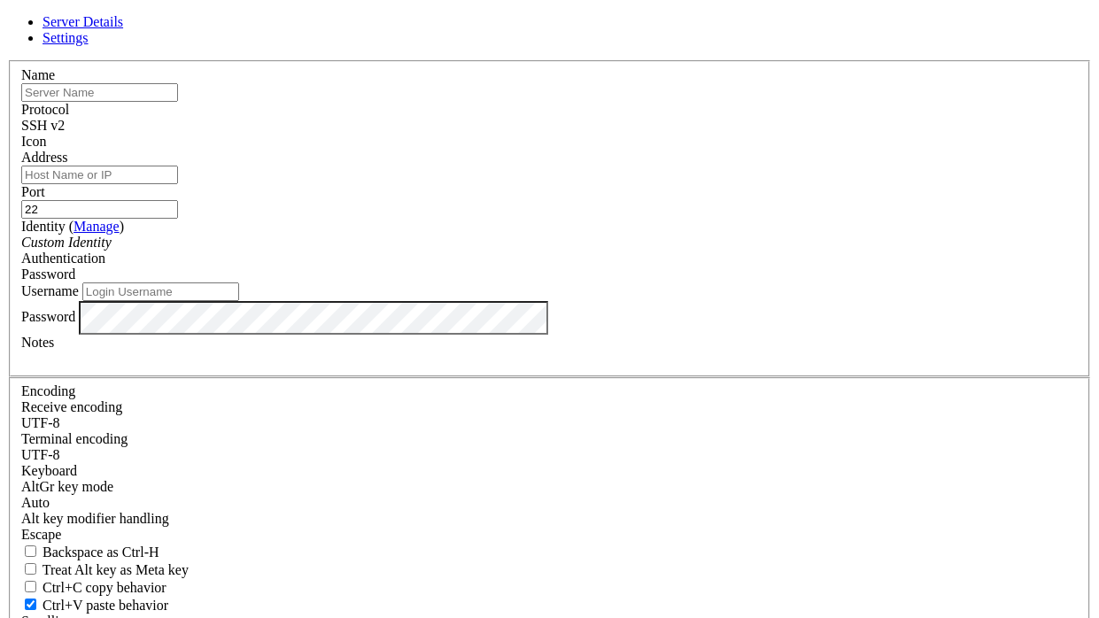
type input "Mon server"
click at [89, 45] on span "Settings" at bounding box center [66, 37] width 46 height 15
click at [436, 416] on div "UTF-8" at bounding box center [549, 424] width 1057 height 16
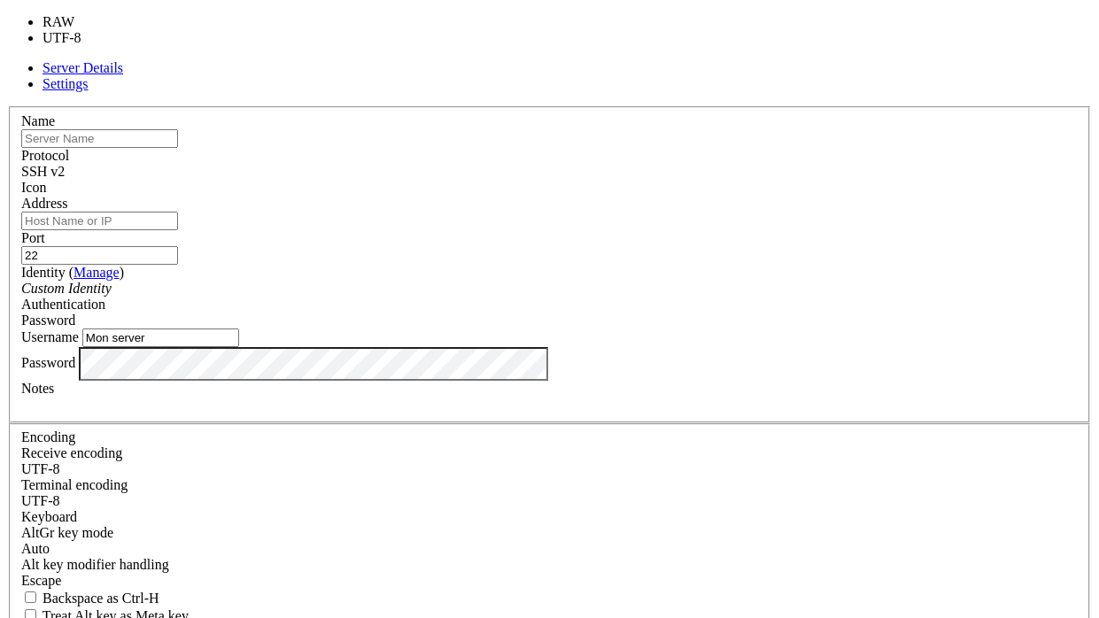
scroll to position [0, 0]
click at [123, 68] on link "Server Details" at bounding box center [83, 67] width 81 height 15
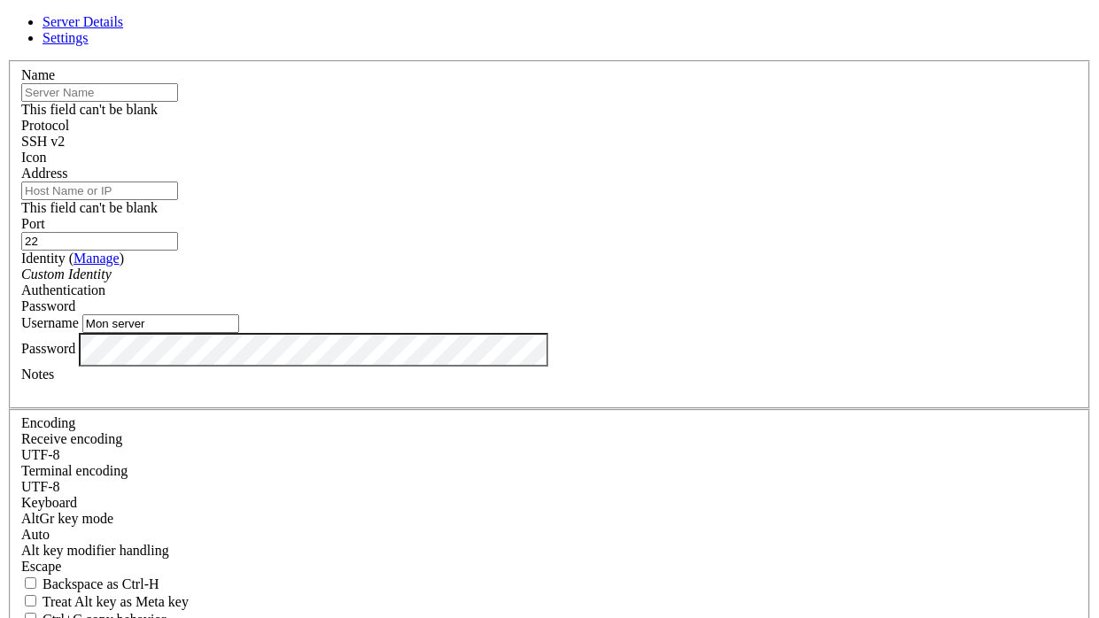
click at [40, 326] on div "Server Details Settings Name This field can't be blank Protocol SSH v2 Icon" at bounding box center [549, 396] width 1085 height 764
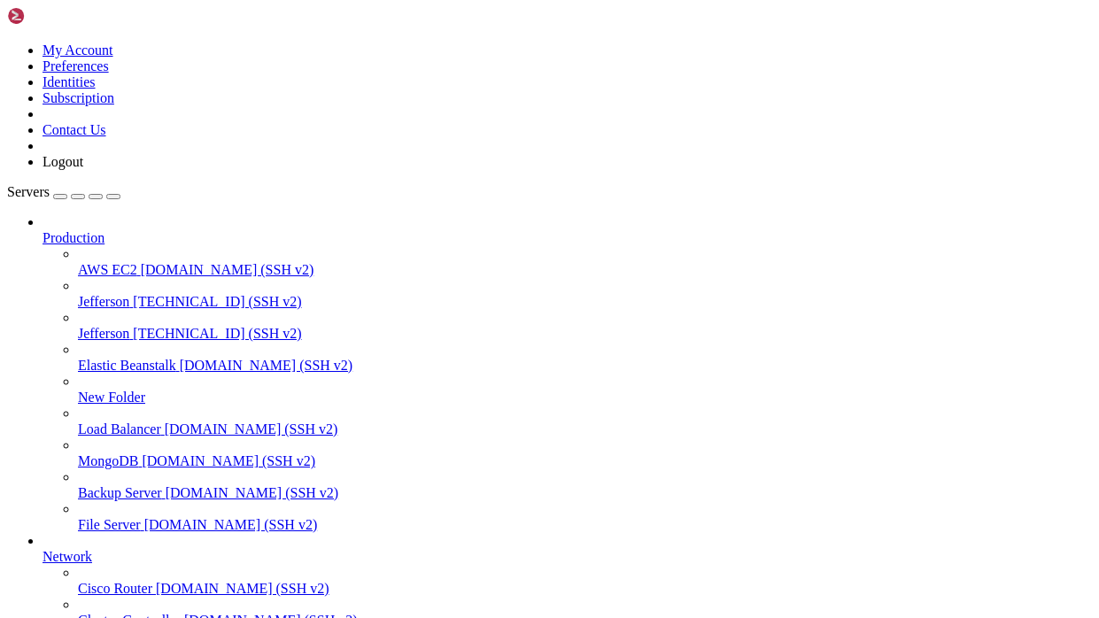
click at [146, 517] on span "[DOMAIN_NAME] (SSH v2)" at bounding box center [231, 524] width 174 height 15
click at [7, 43] on icon at bounding box center [7, 43] width 0 height 0
click at [162, 486] on span "Backup Server" at bounding box center [120, 493] width 84 height 15
